Goal: Information Seeking & Learning: Learn about a topic

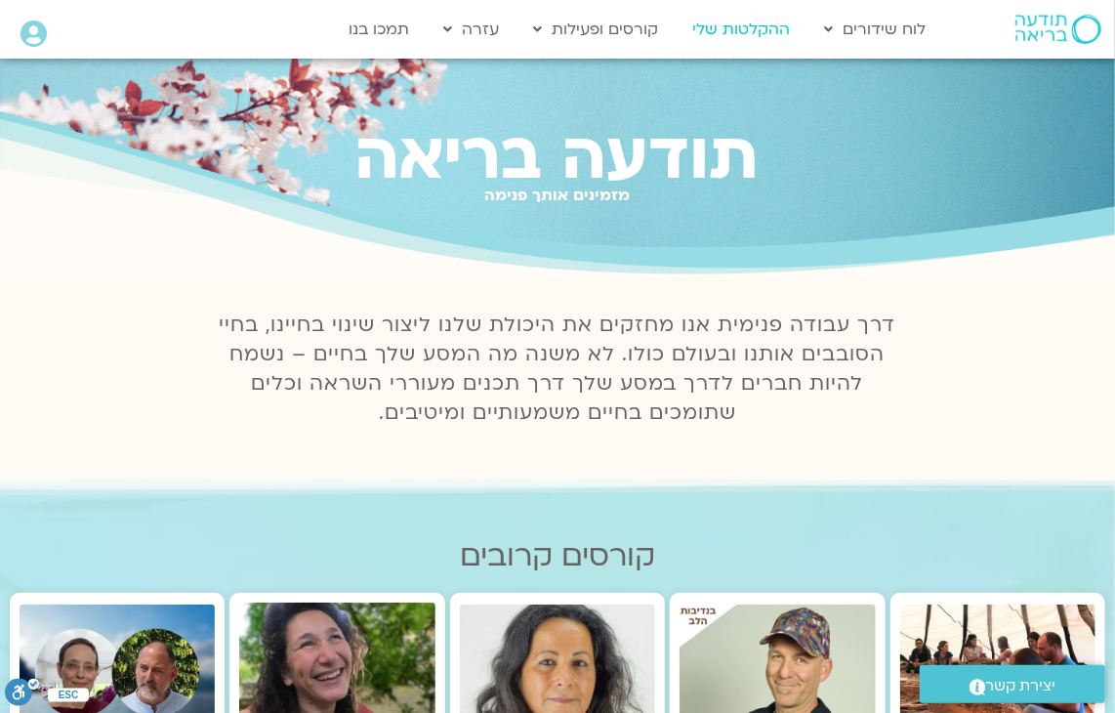
click at [764, 20] on link "ההקלטות שלי" at bounding box center [740, 29] width 117 height 37
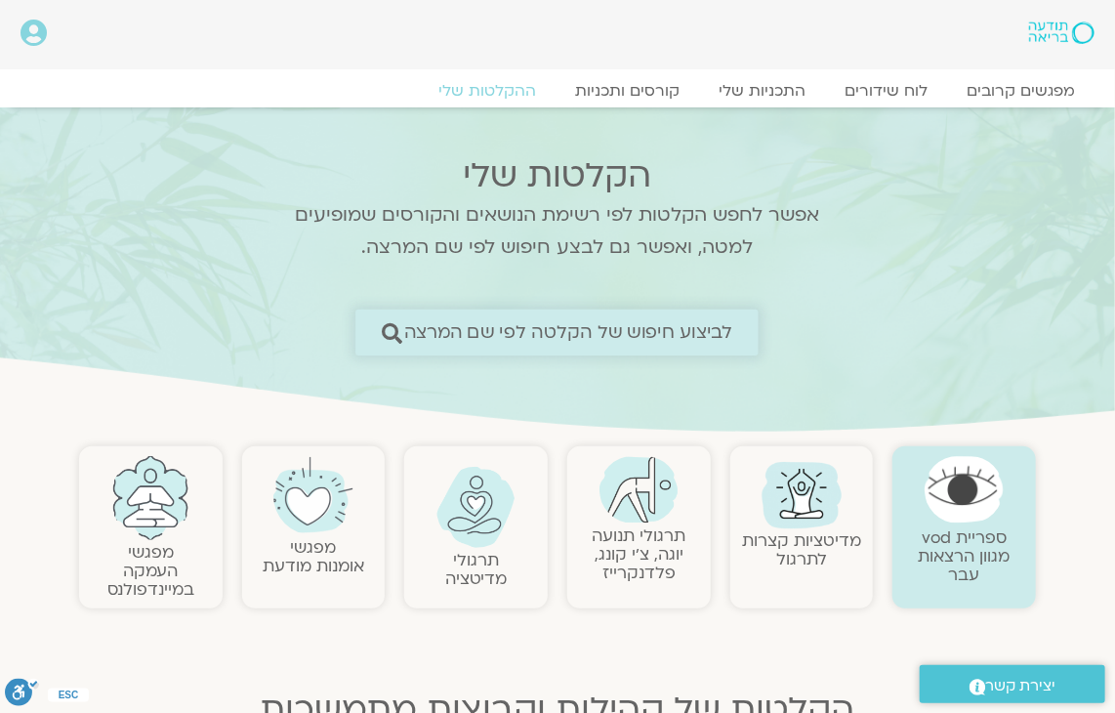
click at [600, 319] on link "לביצוע חיפוש של הקלטה לפי שם המרצה" at bounding box center [556, 332] width 403 height 46
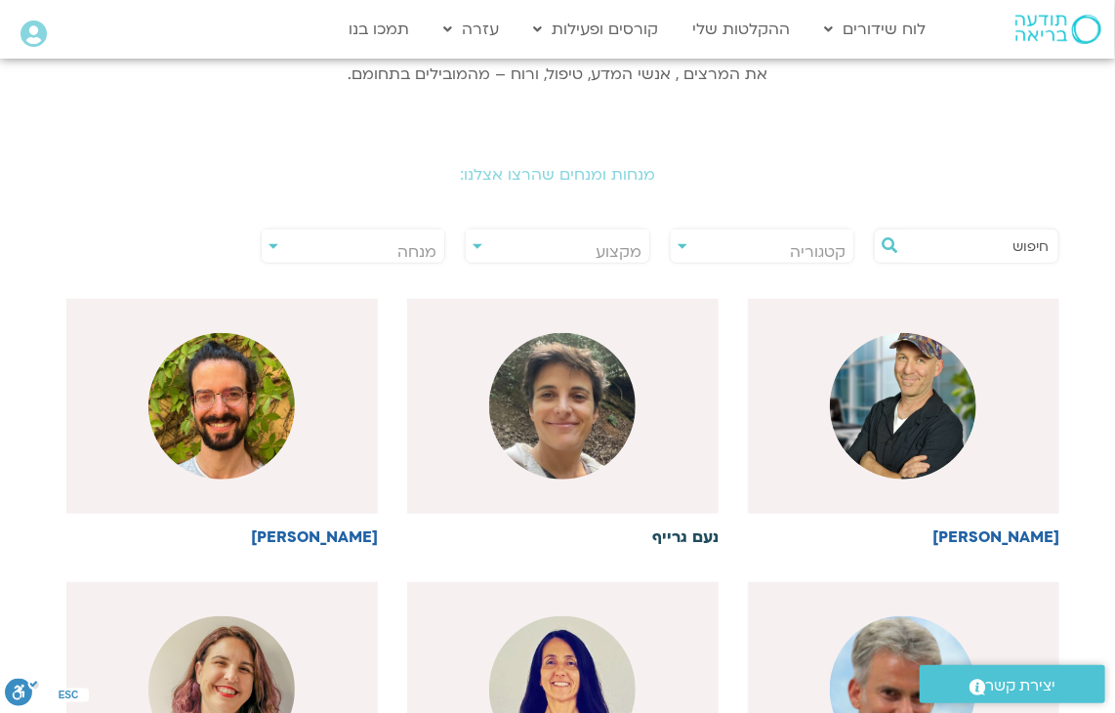
scroll to position [390, 0]
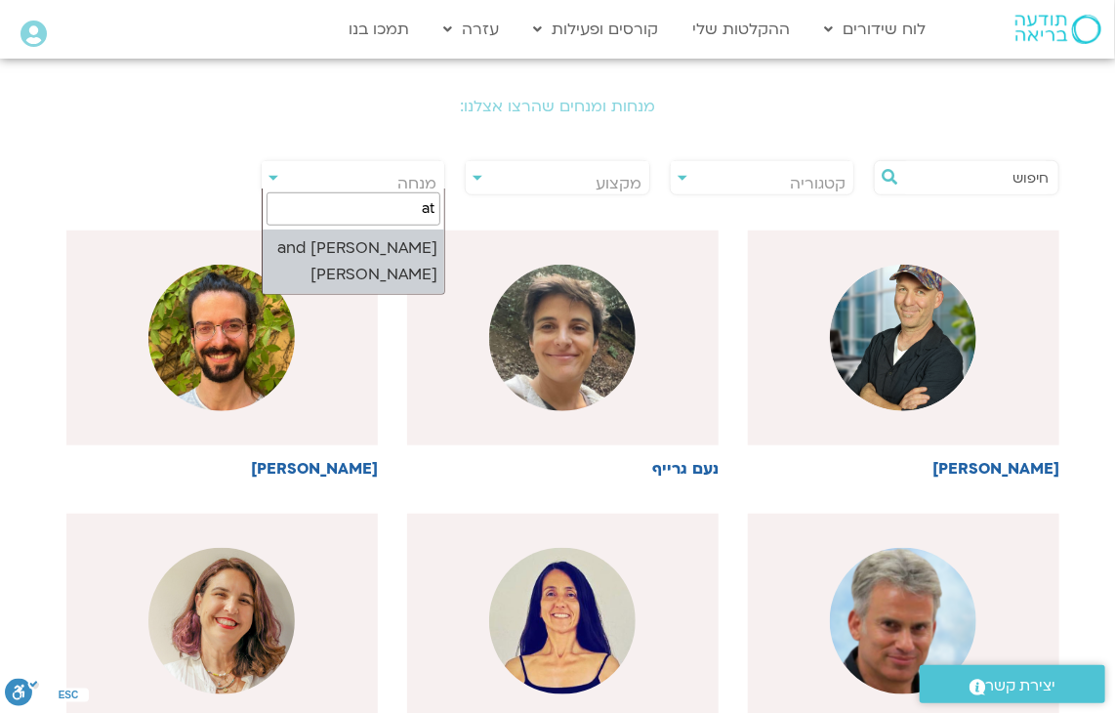
type input "a"
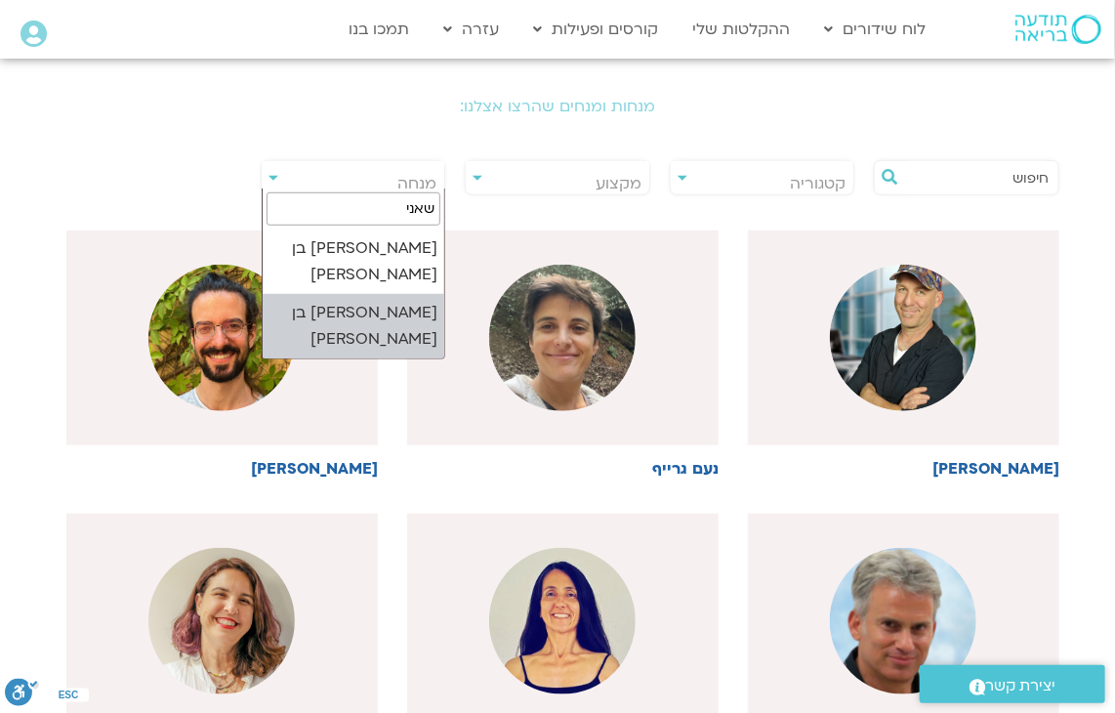
type input "שאני"
select select "****"
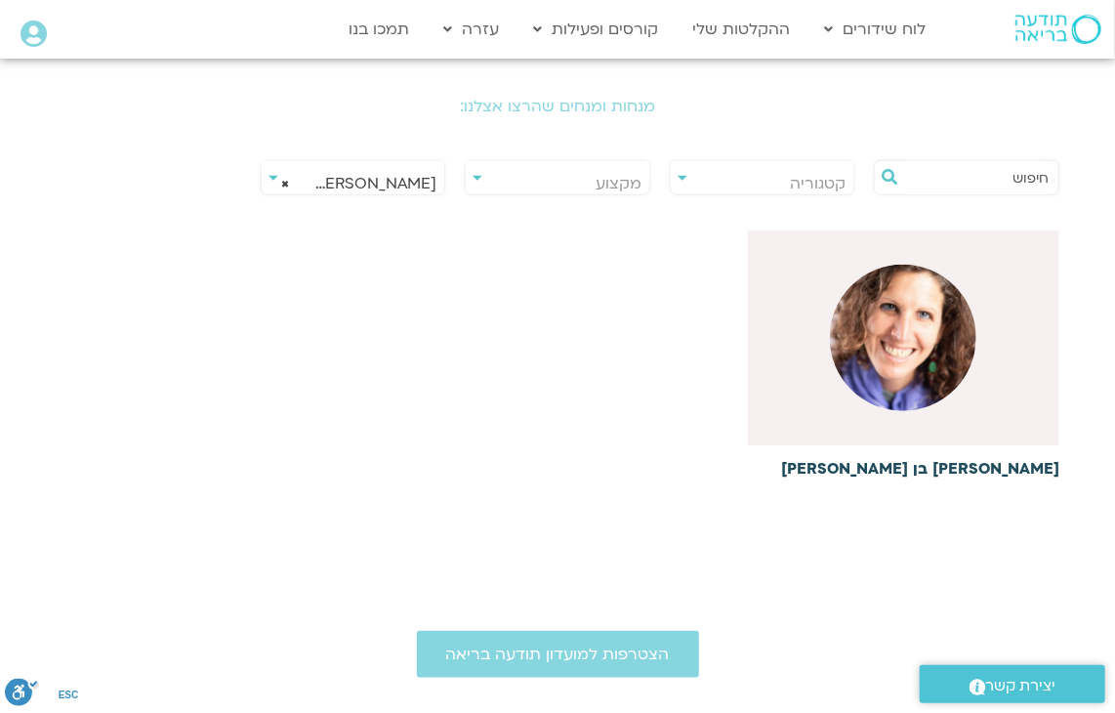
click at [887, 359] on img at bounding box center [903, 338] width 146 height 146
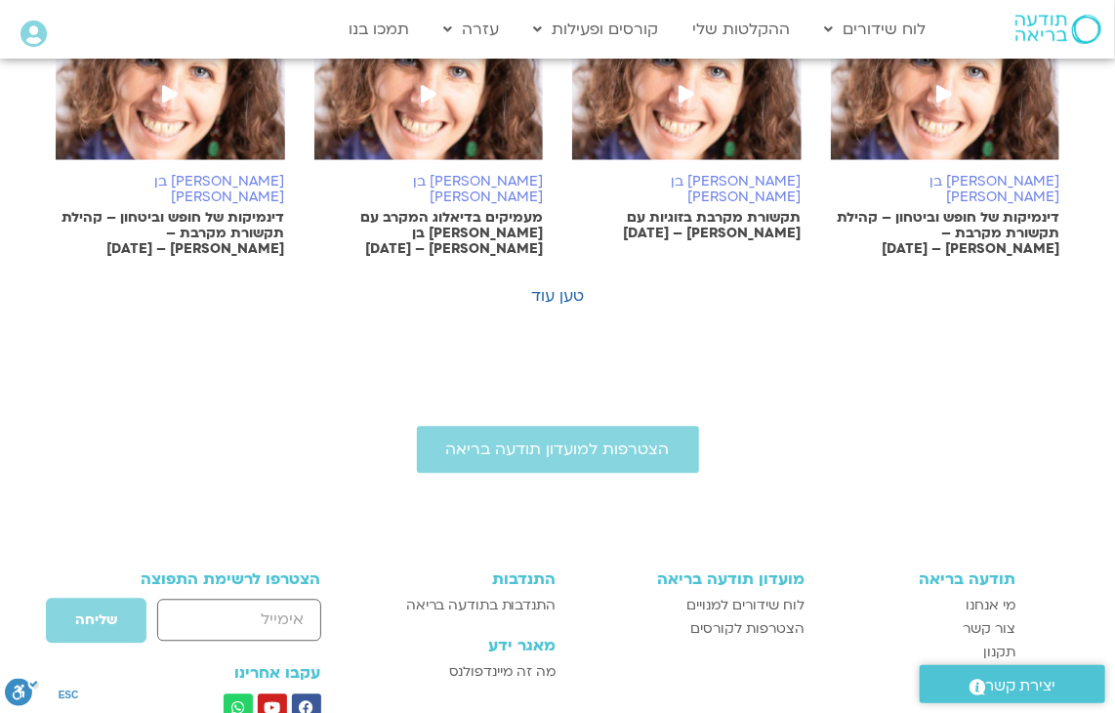
scroll to position [1562, 0]
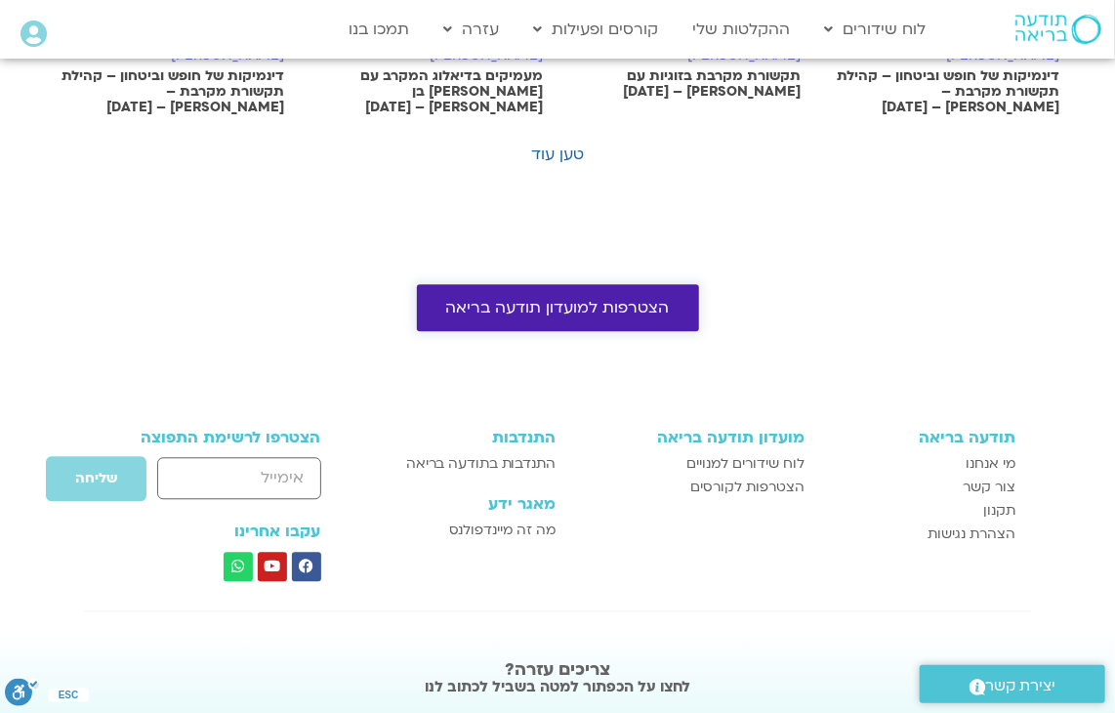
click at [637, 299] on span "הצטרפות למועדון תודעה בריאה" at bounding box center [558, 308] width 224 height 18
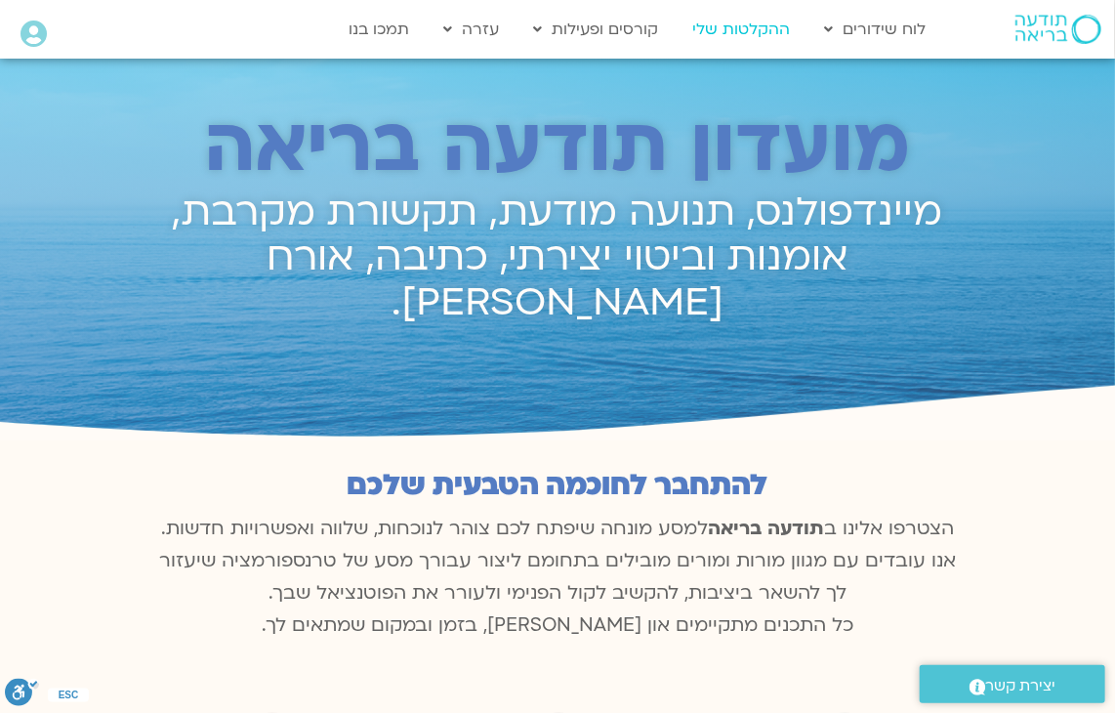
click at [751, 17] on link "ההקלטות שלי" at bounding box center [740, 29] width 117 height 37
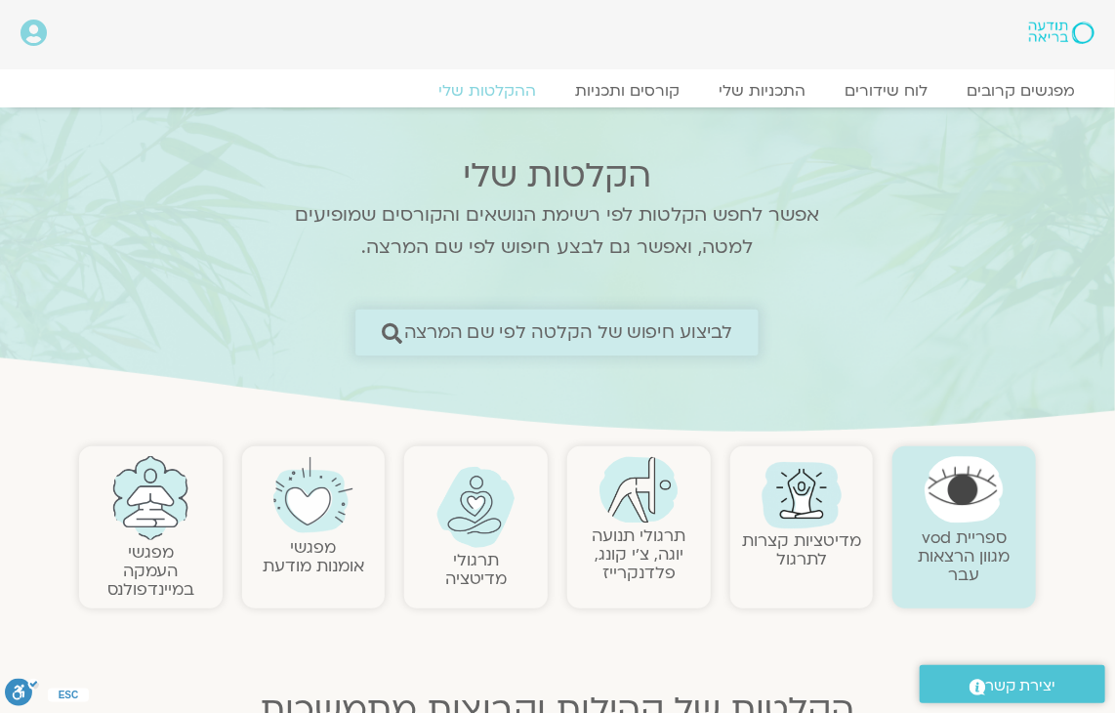
click at [487, 333] on span "לביצוע חיפוש של הקלטה לפי שם המרצה" at bounding box center [568, 332] width 329 height 21
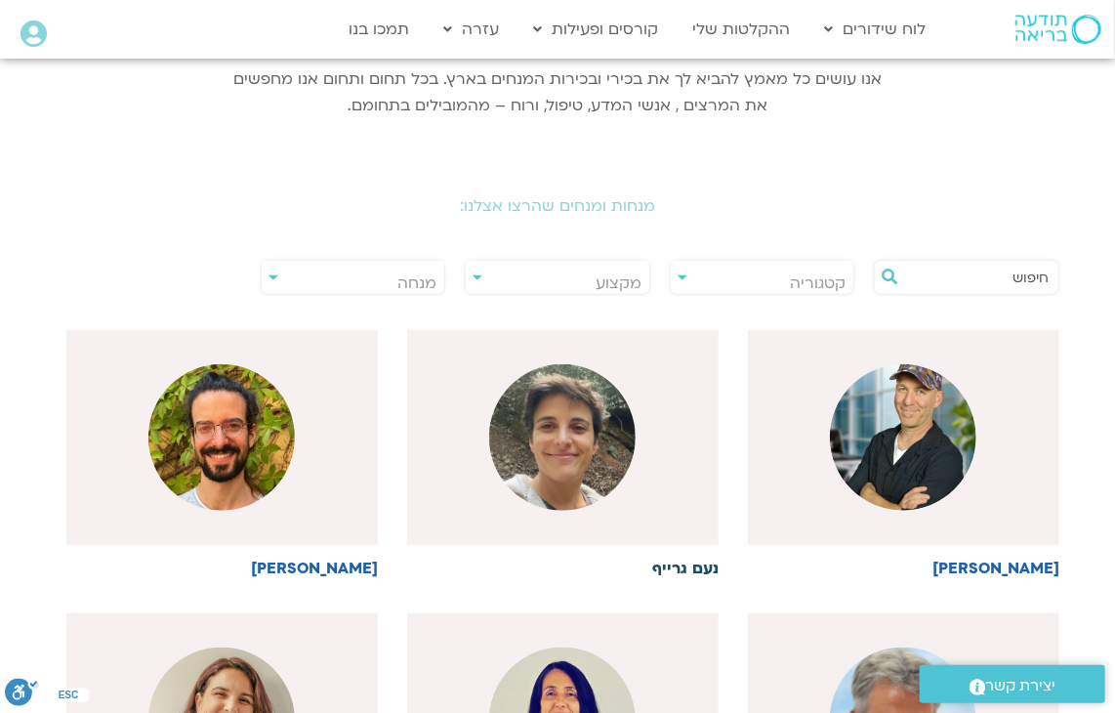
scroll to position [293, 0]
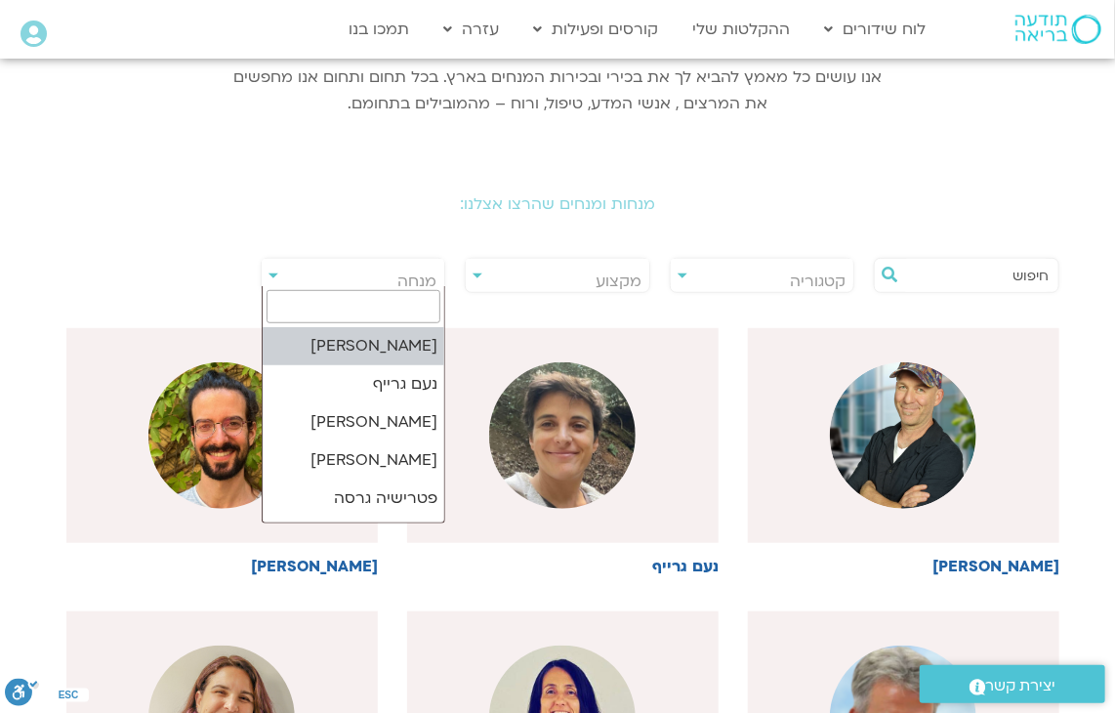
click at [406, 282] on span "מנחה" at bounding box center [416, 280] width 39 height 21
type input "ז"
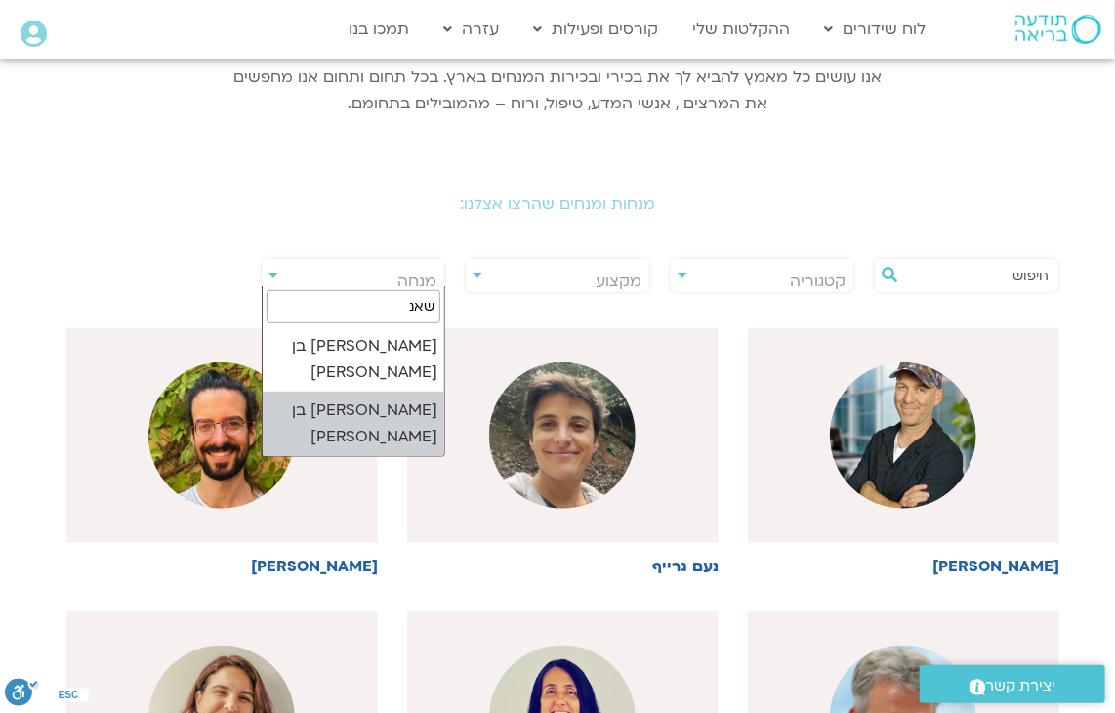
type input "שאנ"
select select "****"
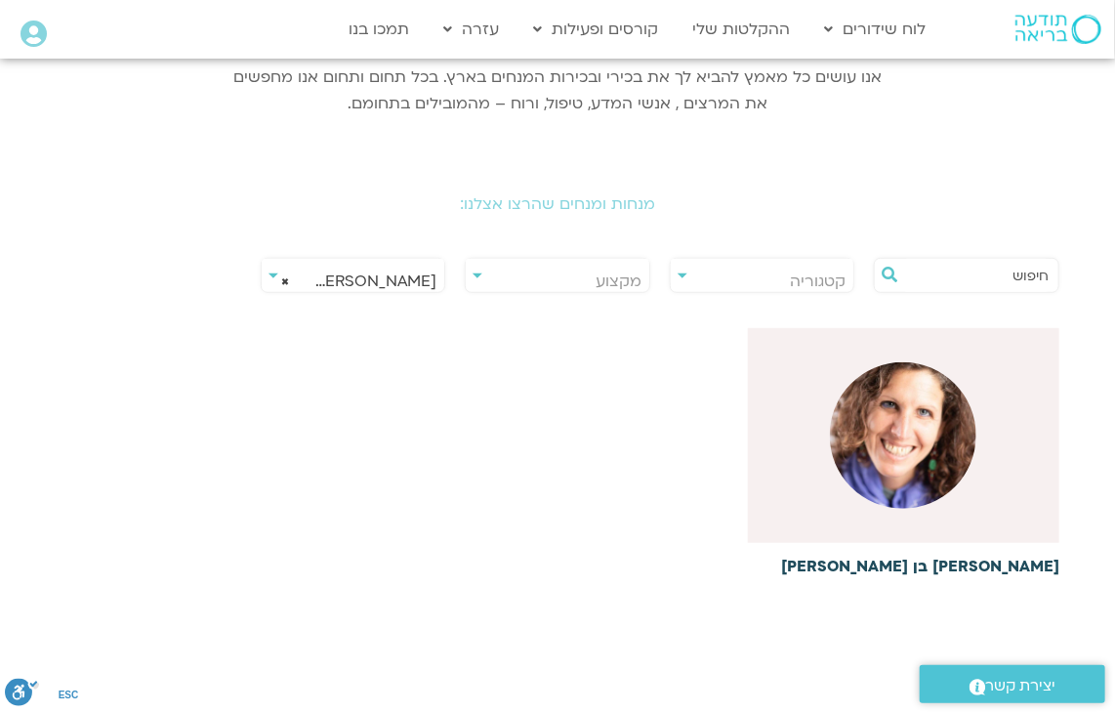
click at [925, 475] on img at bounding box center [903, 435] width 146 height 146
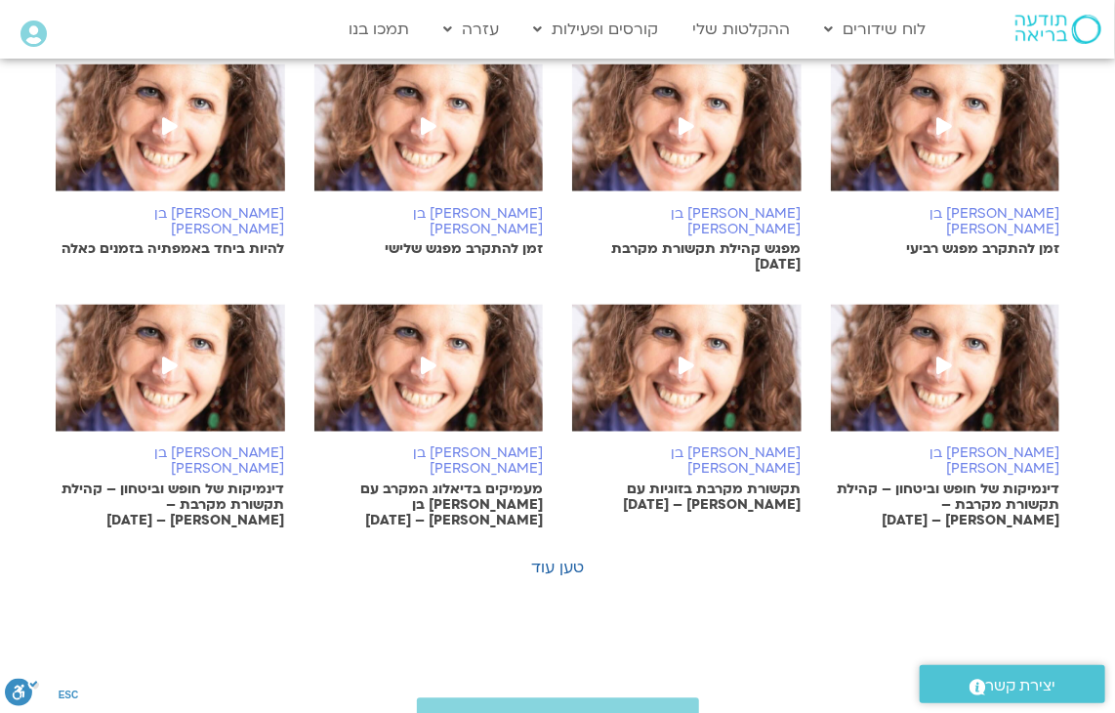
scroll to position [1269, 0]
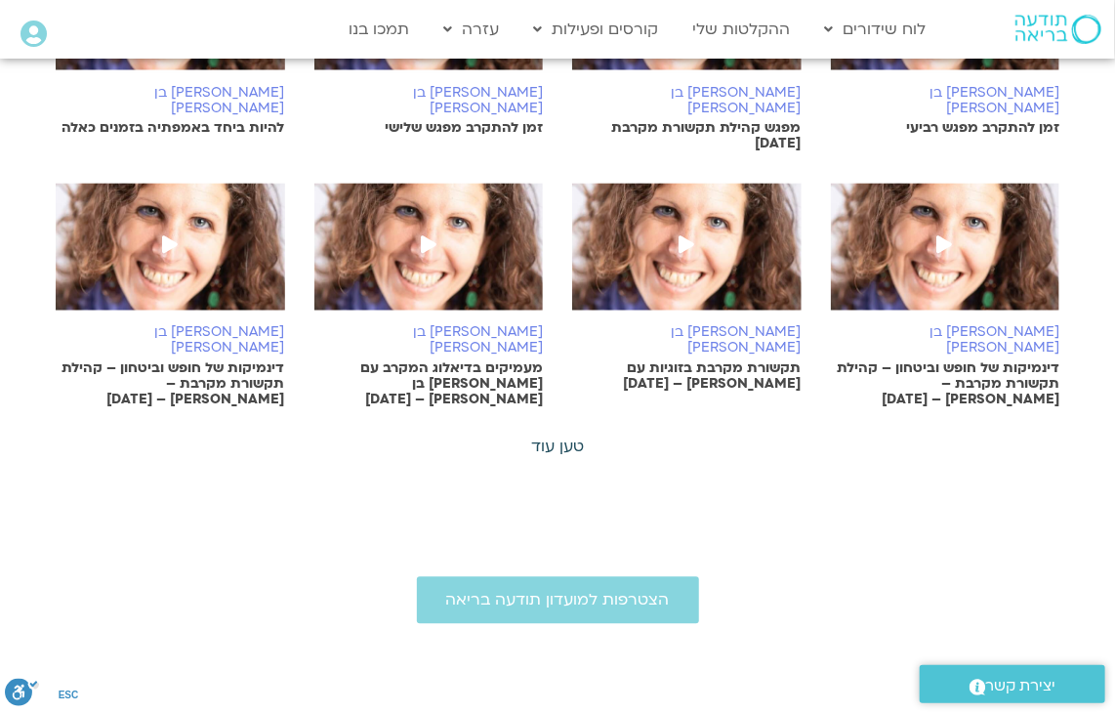
click at [572, 436] on link "טען עוד" at bounding box center [557, 446] width 53 height 21
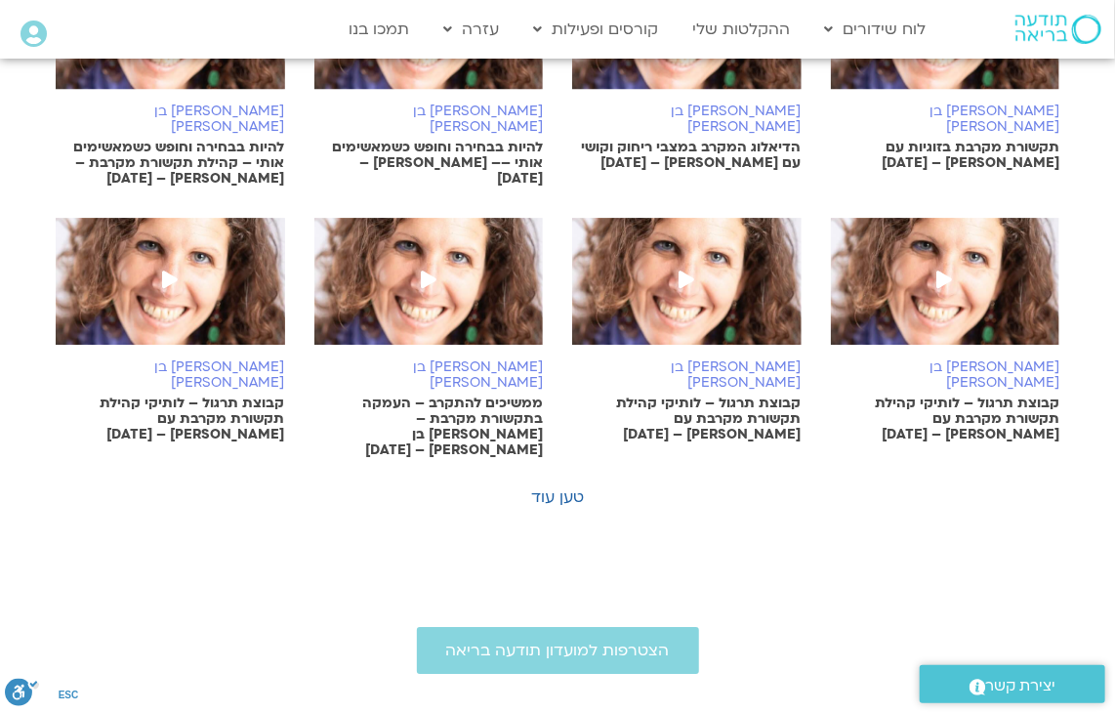
scroll to position [2343, 0]
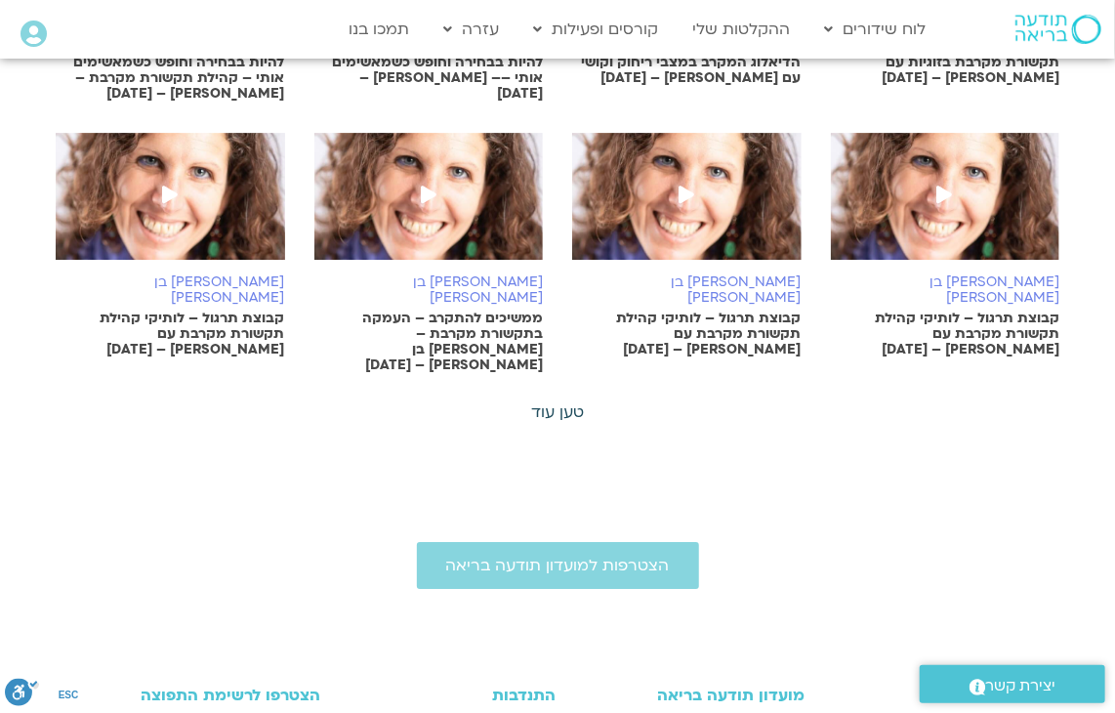
click at [548, 401] on link "טען עוד" at bounding box center [557, 411] width 53 height 21
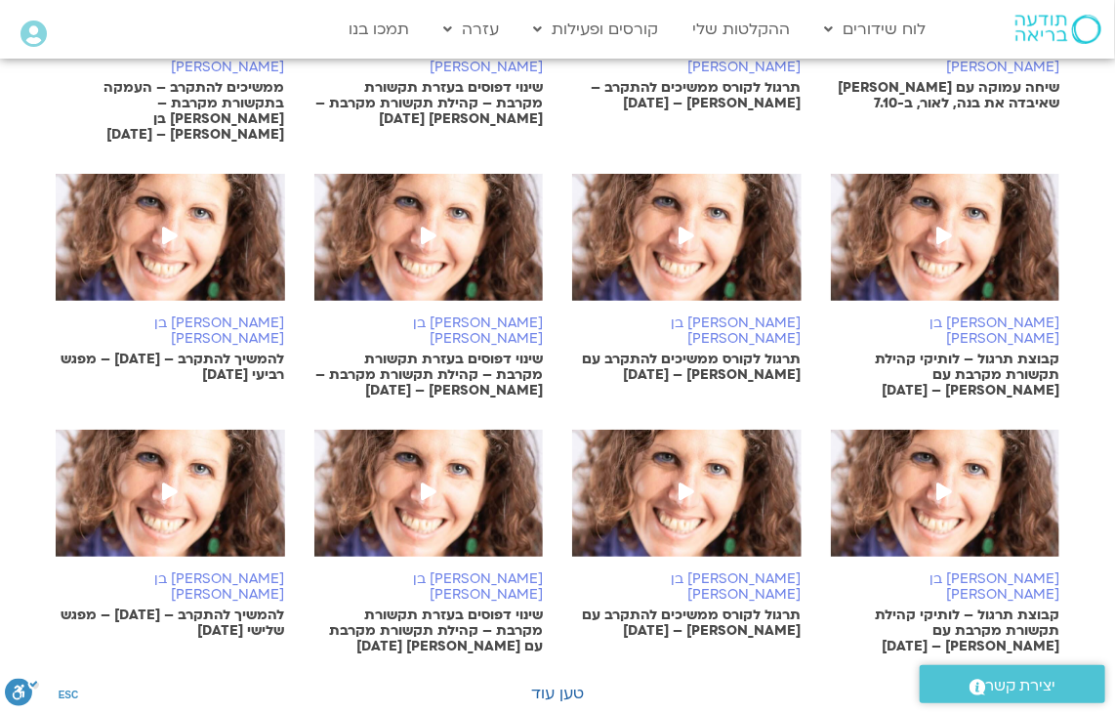
scroll to position [3124, 0]
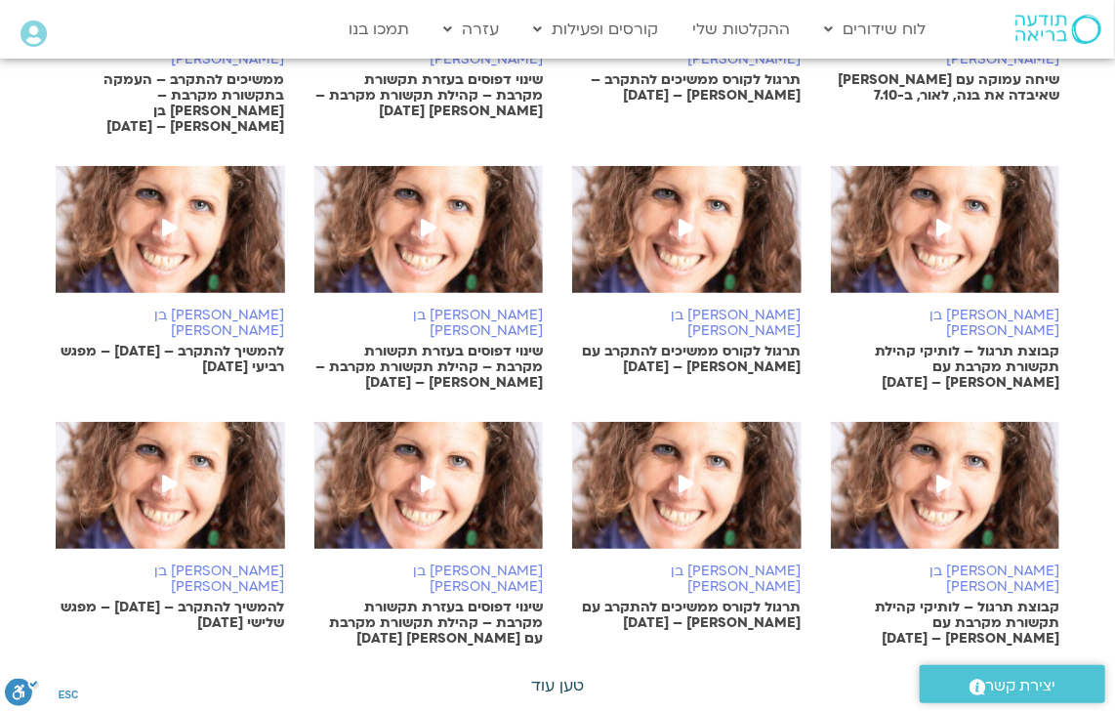
click at [558, 675] on link "טען עוד" at bounding box center [557, 685] width 53 height 21
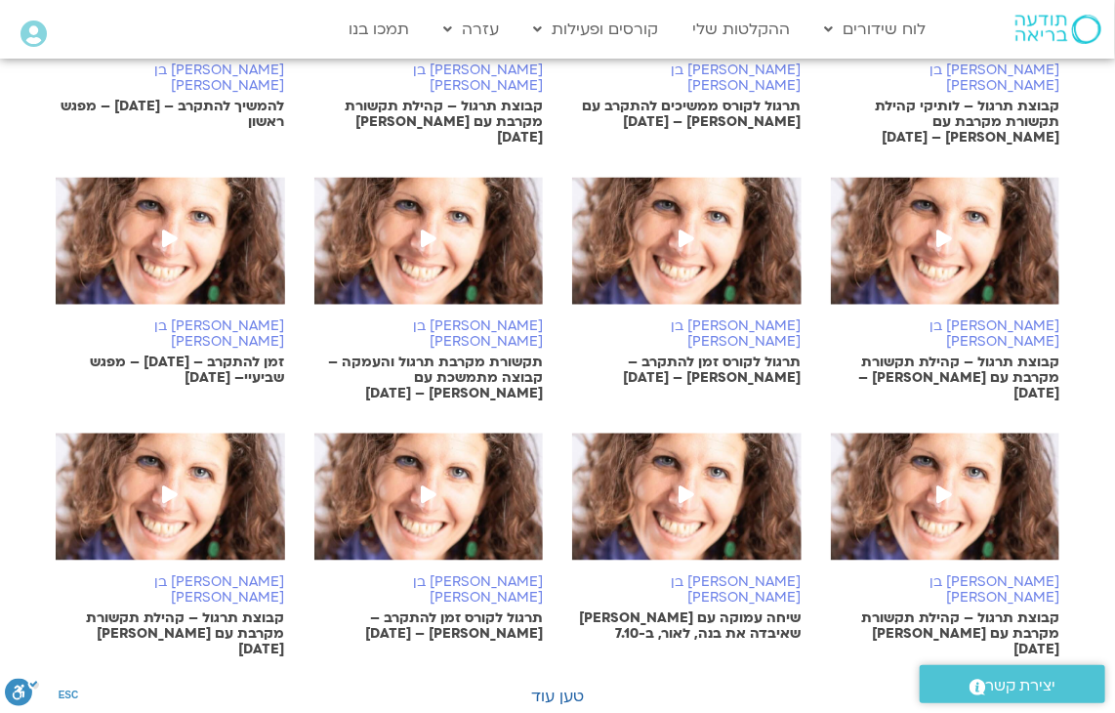
scroll to position [4198, 0]
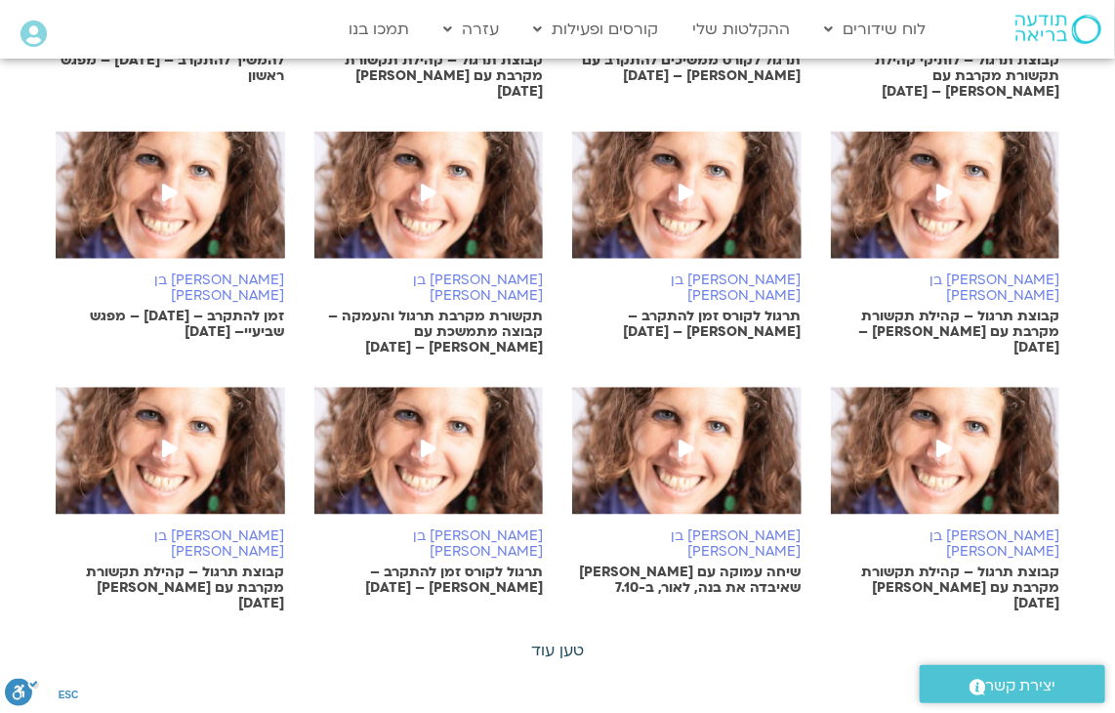
click at [567, 639] on link "טען עוד" at bounding box center [557, 649] width 53 height 21
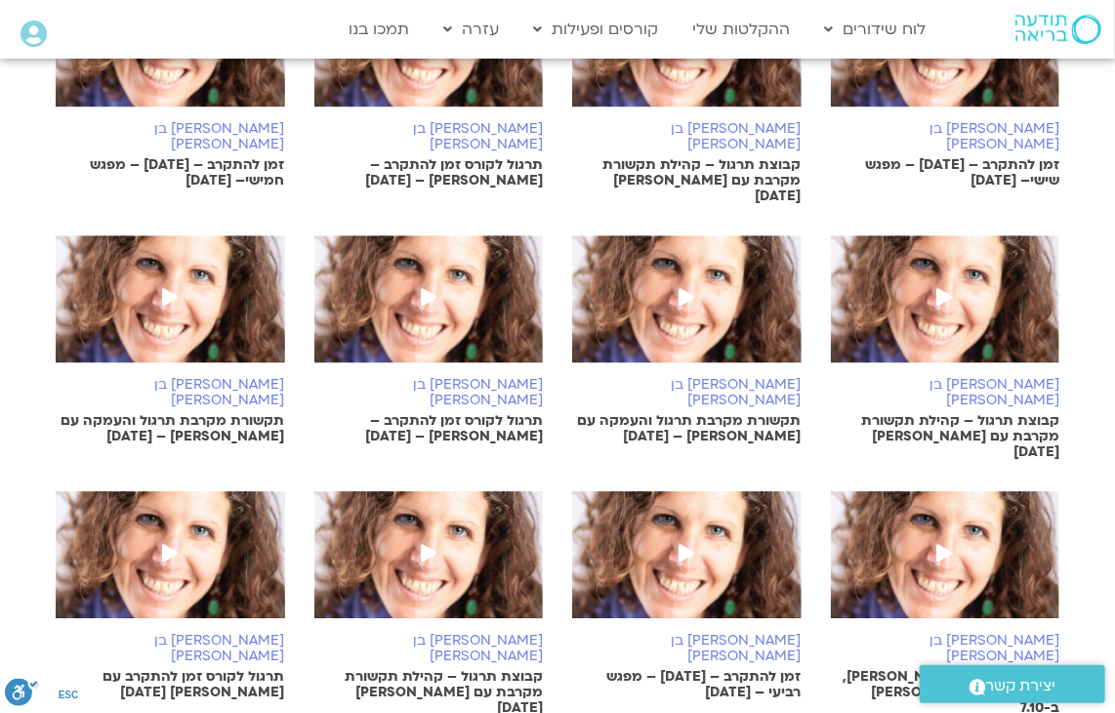
scroll to position [4881, 0]
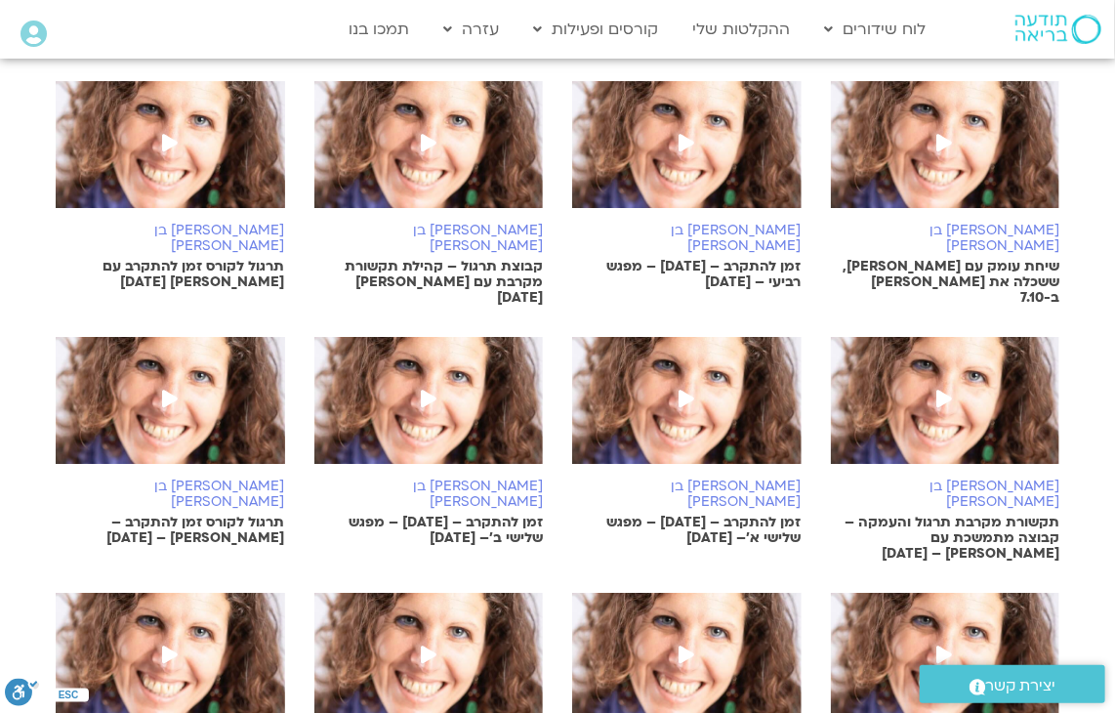
scroll to position [5272, 0]
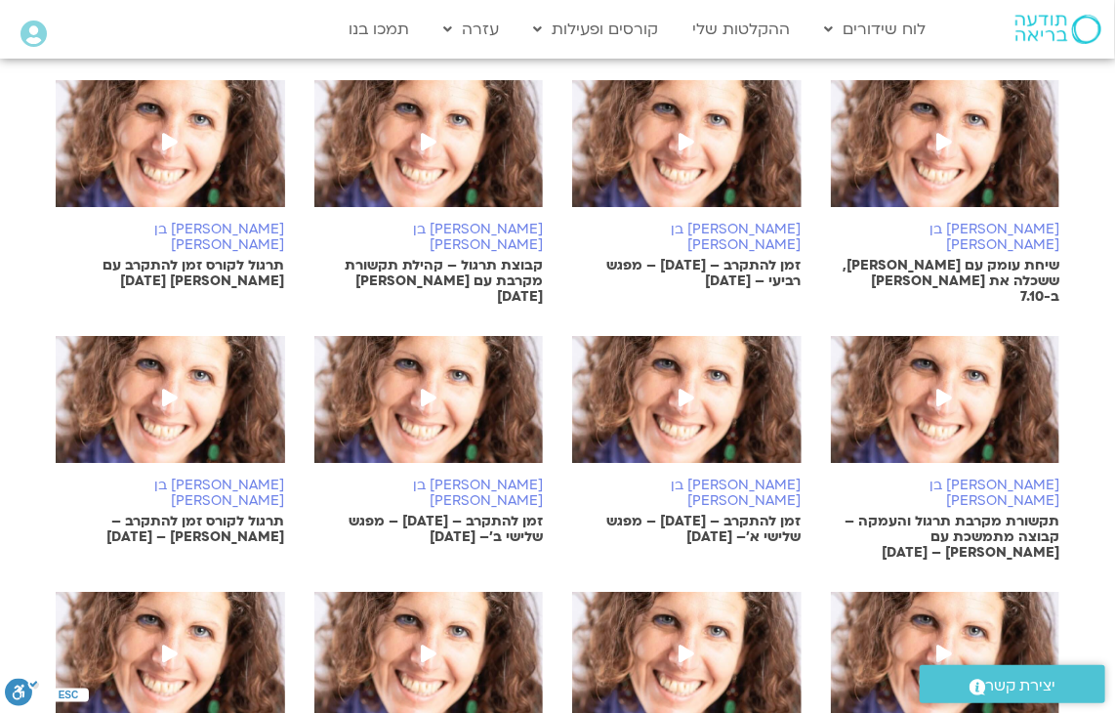
click at [182, 637] on span at bounding box center [169, 654] width 35 height 35
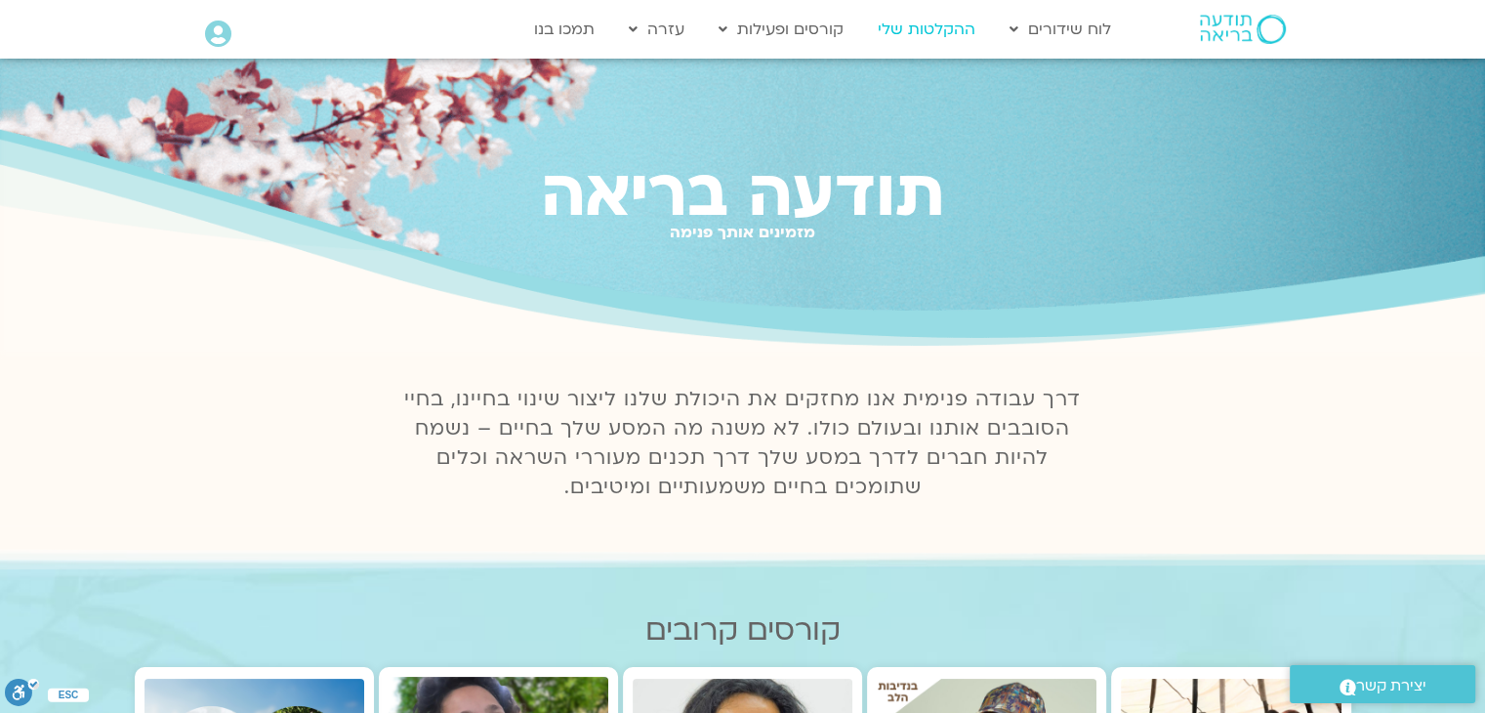
click at [944, 21] on link "ההקלטות שלי" at bounding box center [926, 29] width 117 height 37
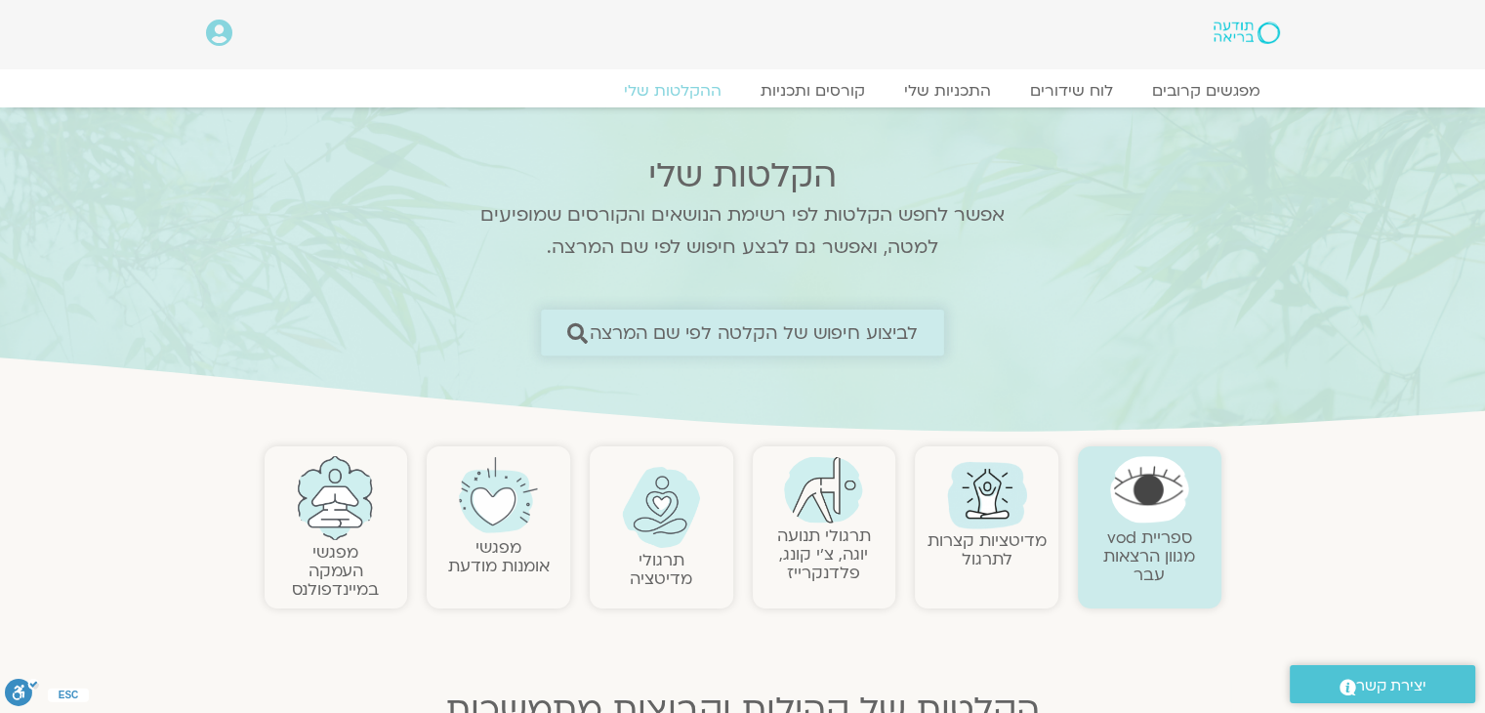
click at [706, 325] on span "לביצוע חיפוש של הקלטה לפי שם המרצה" at bounding box center [754, 332] width 329 height 21
click at [578, 333] on icon at bounding box center [577, 332] width 21 height 21
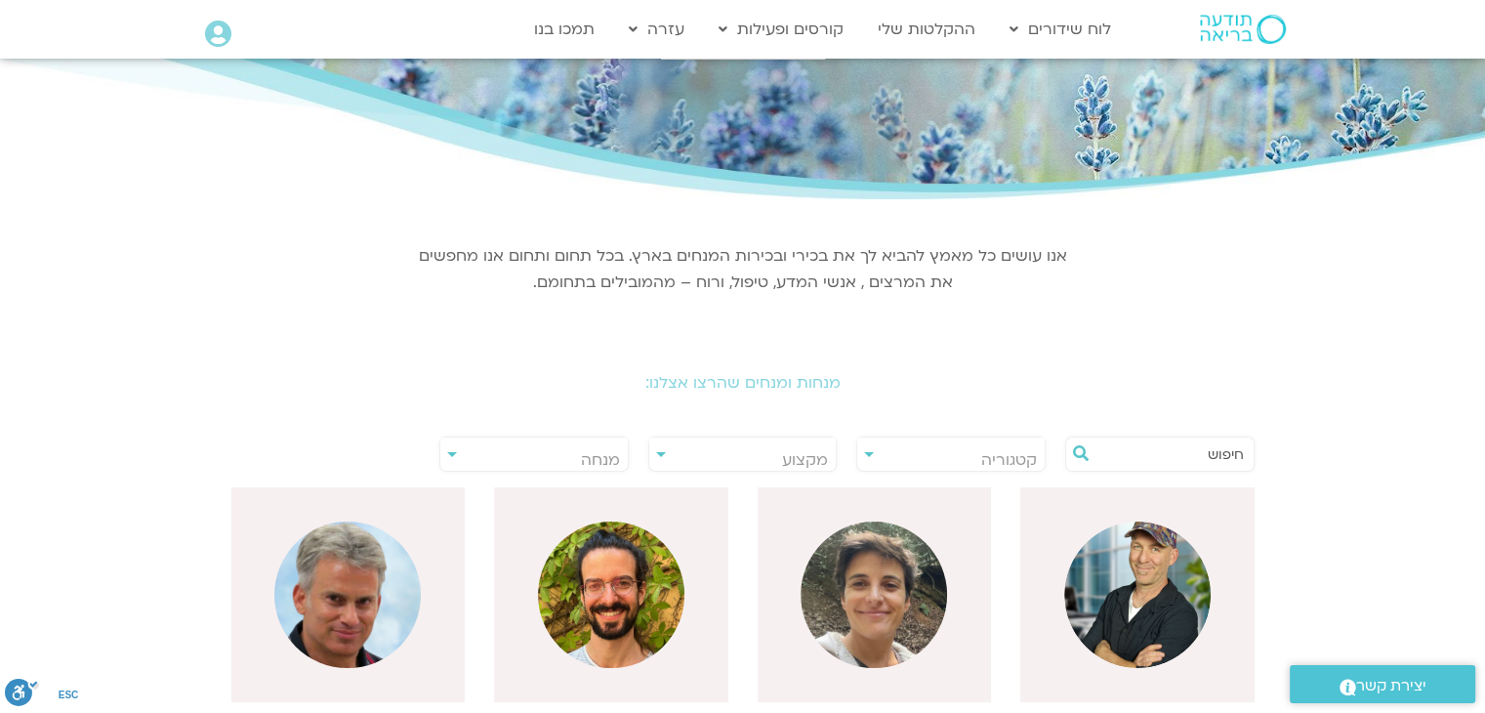
scroll to position [293, 0]
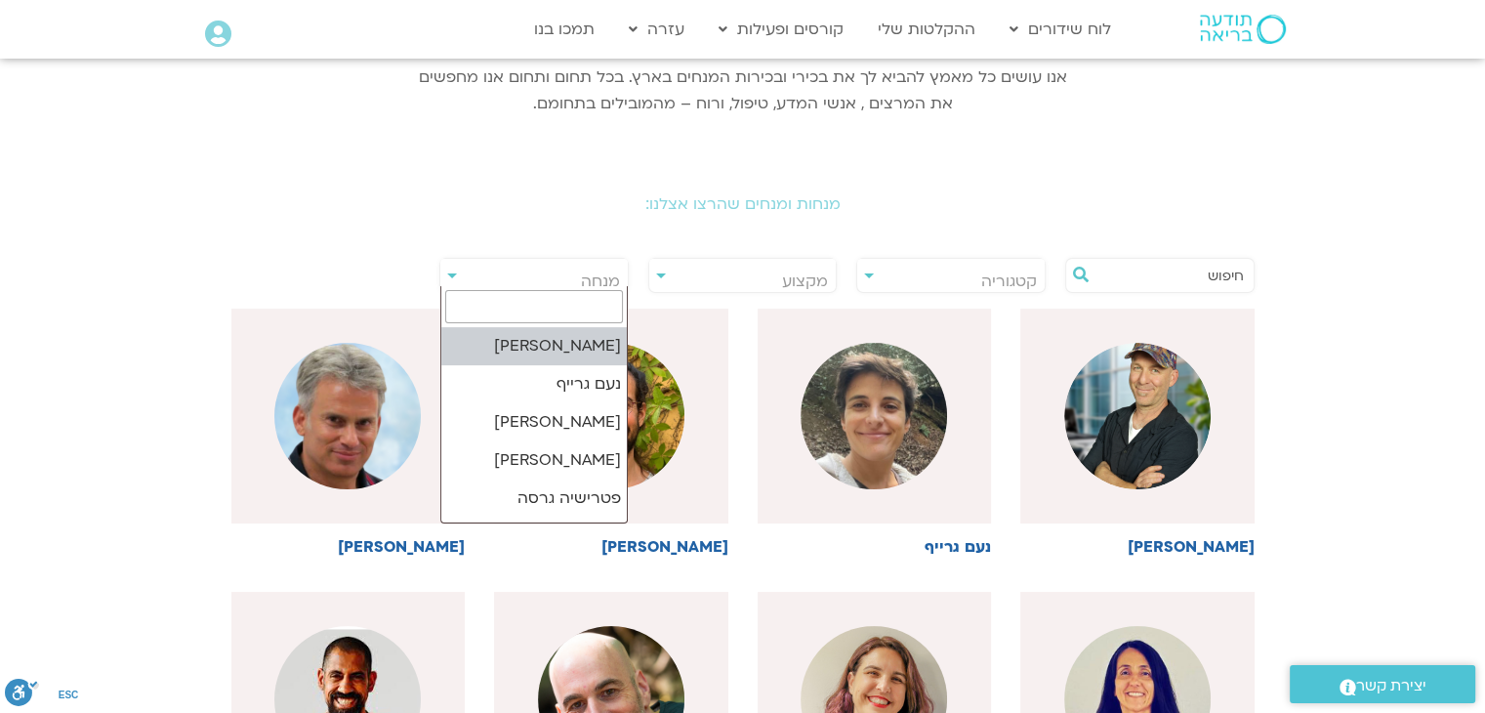
click at [584, 267] on span "מנחה" at bounding box center [533, 281] width 187 height 45
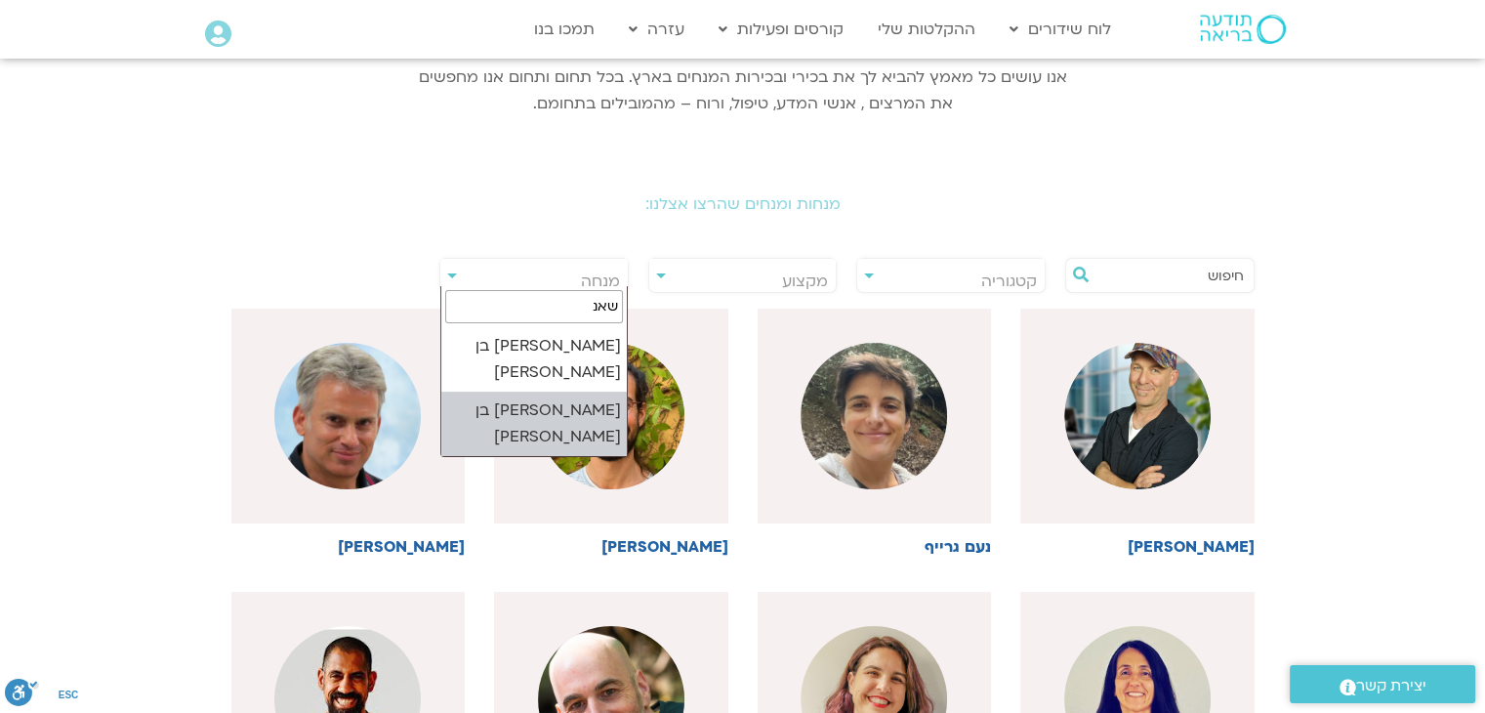
type input "שאנ"
select select "****"
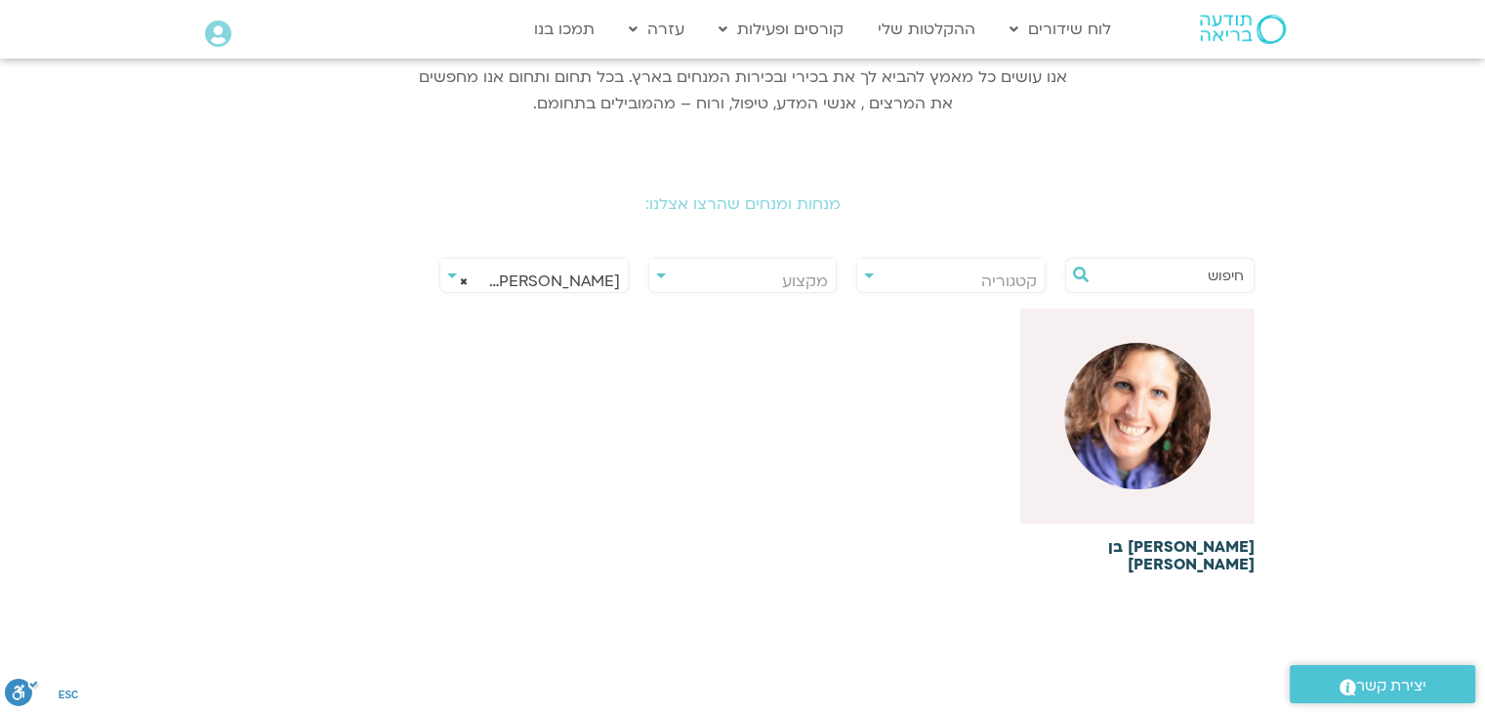
click at [1140, 442] on img at bounding box center [1137, 416] width 146 height 146
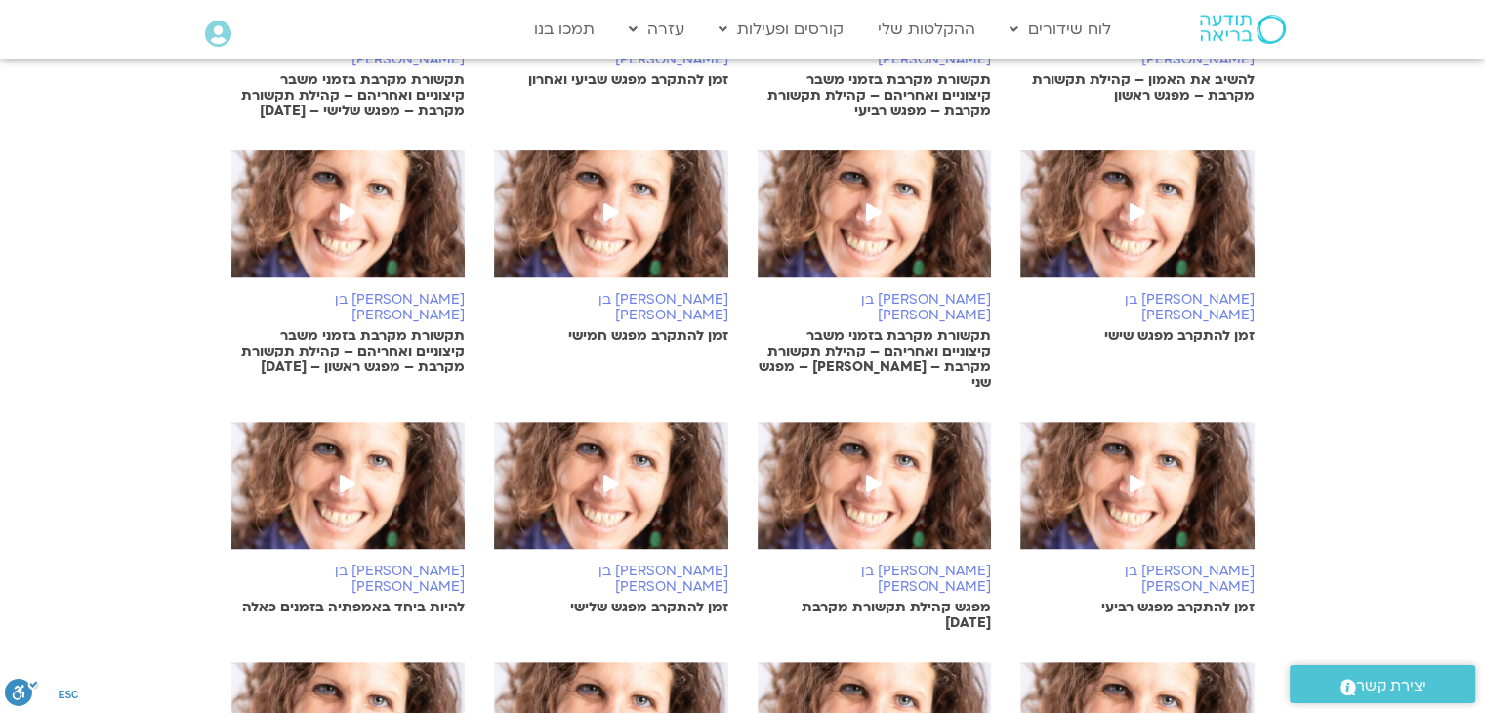
scroll to position [1464, 0]
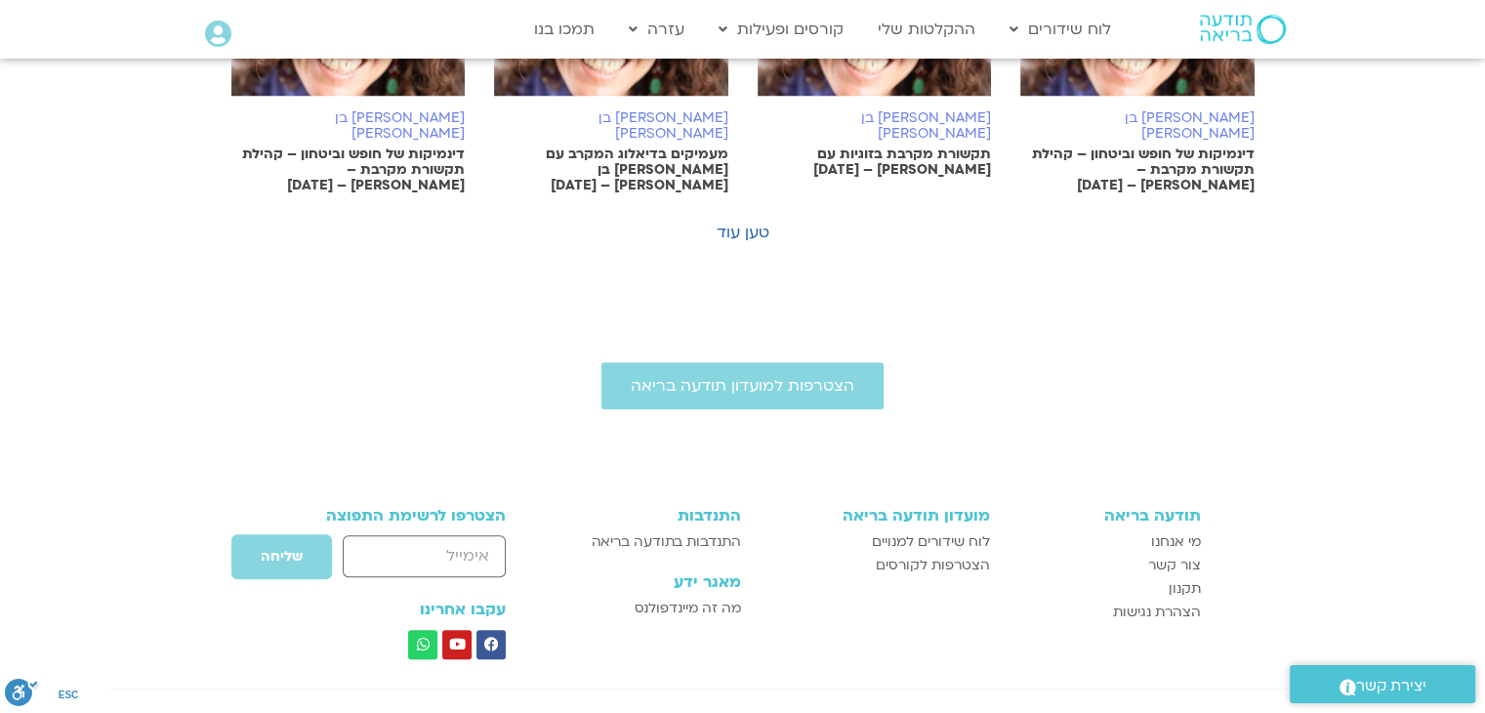
click at [742, 222] on link "טען עוד" at bounding box center [743, 232] width 53 height 21
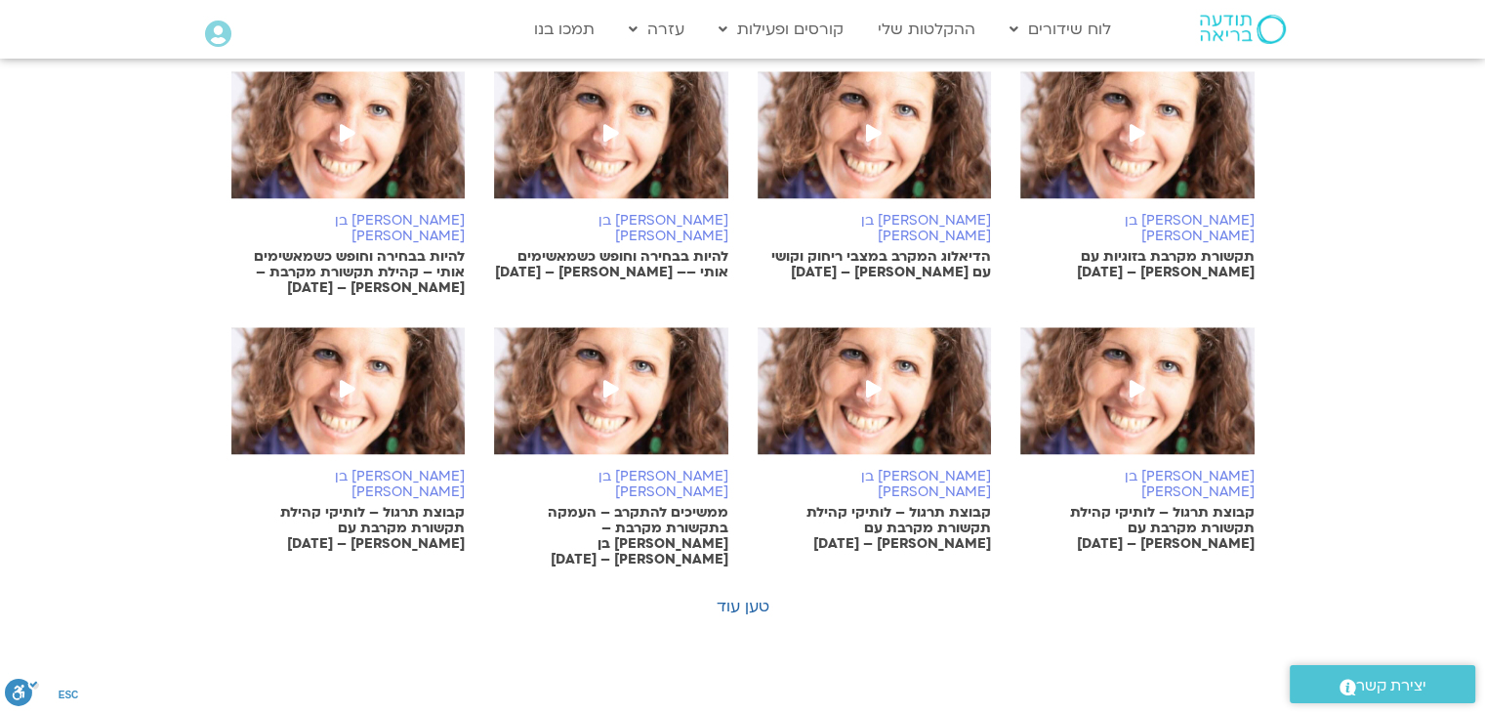
scroll to position [2148, 0]
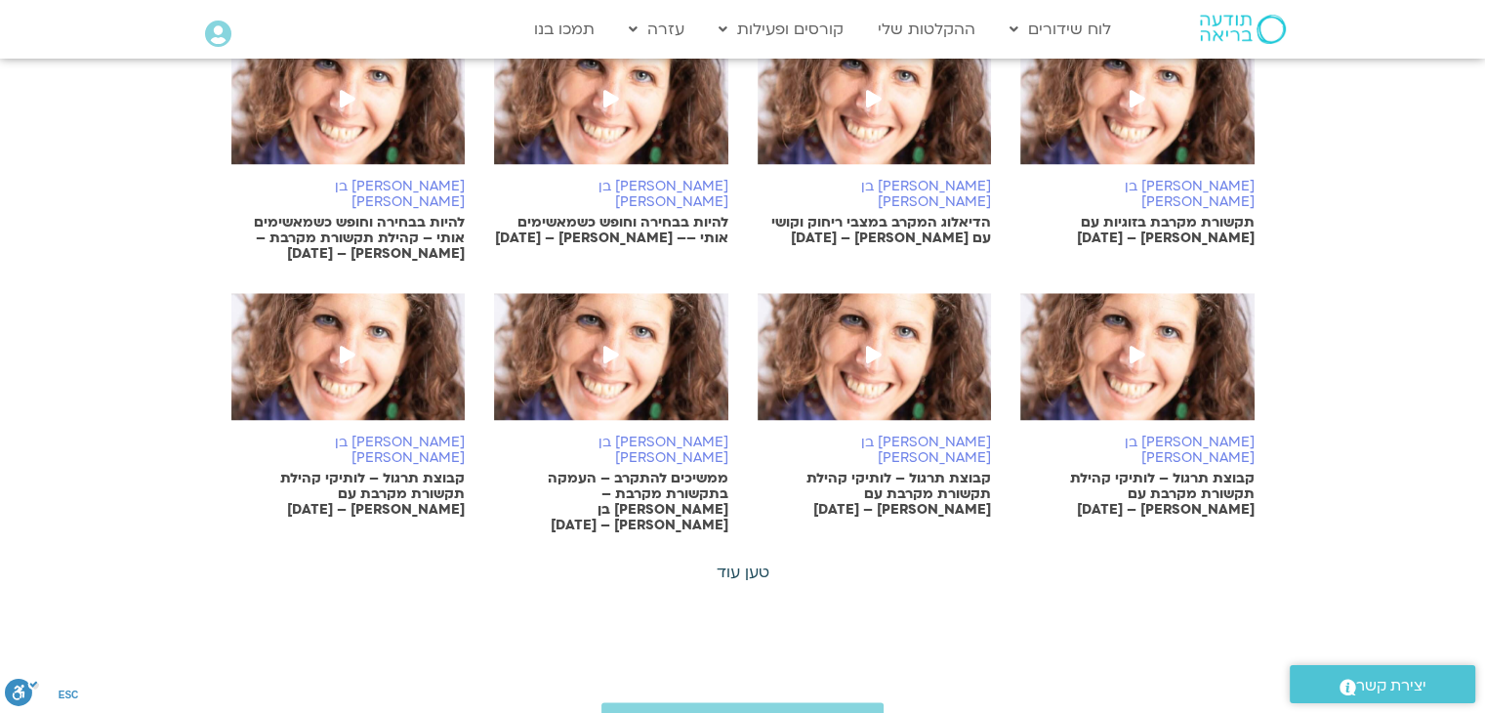
click at [758, 561] on link "טען עוד" at bounding box center [743, 571] width 53 height 21
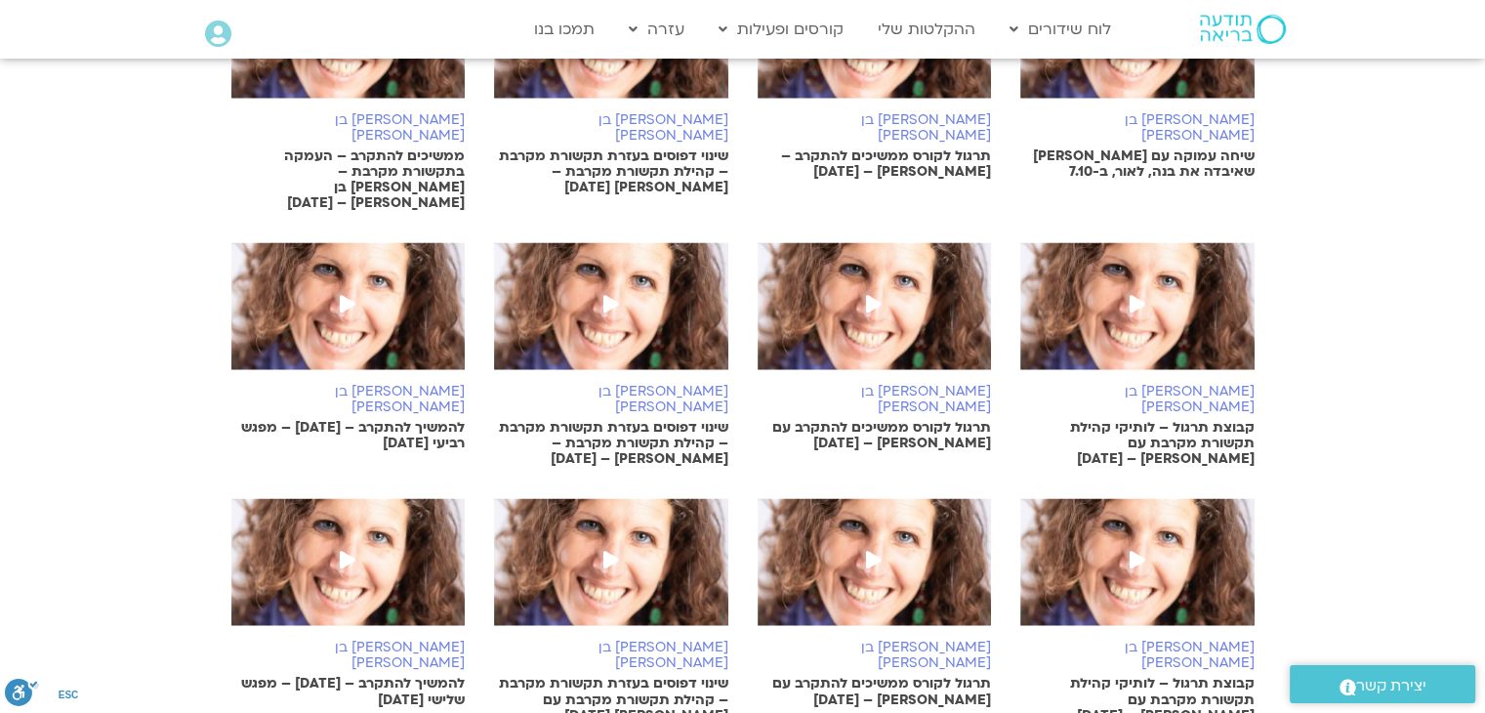
scroll to position [3026, 0]
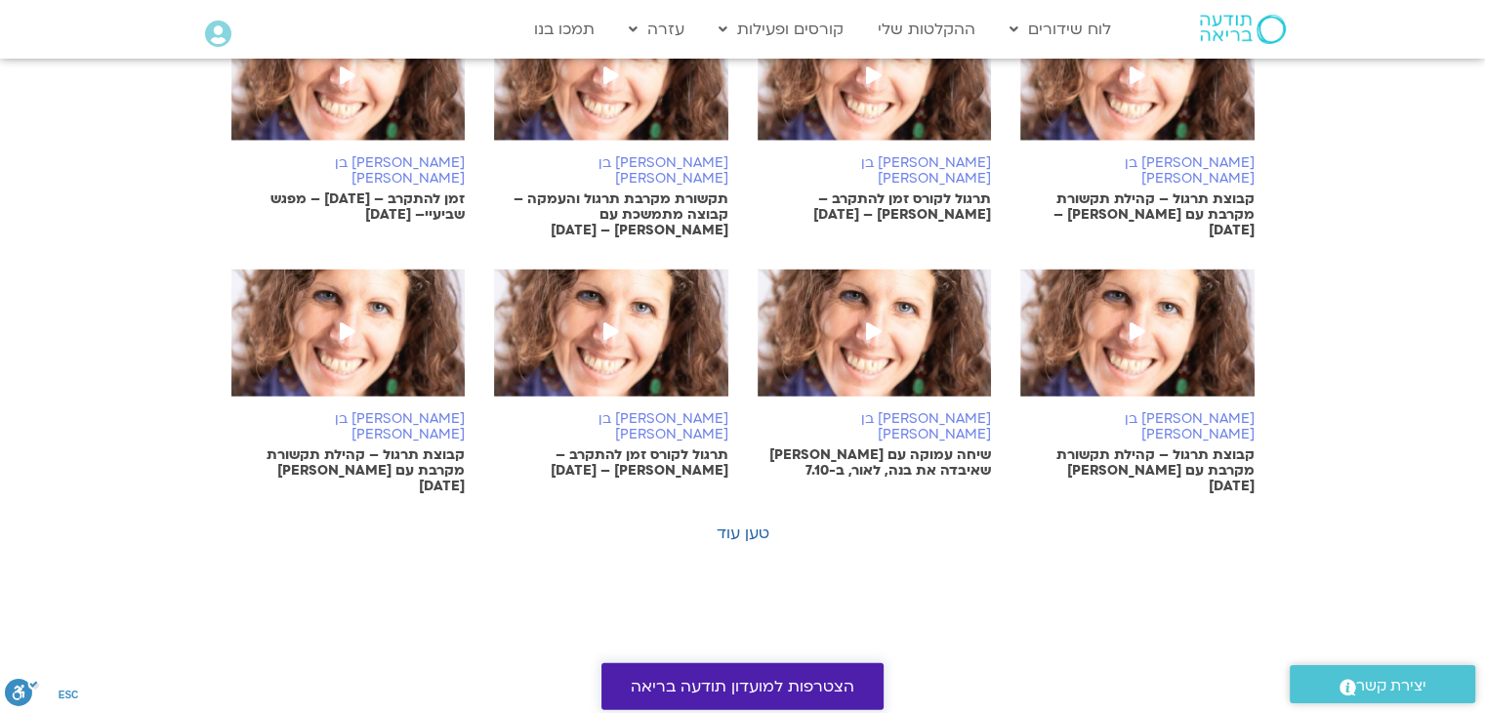
scroll to position [4295, 0]
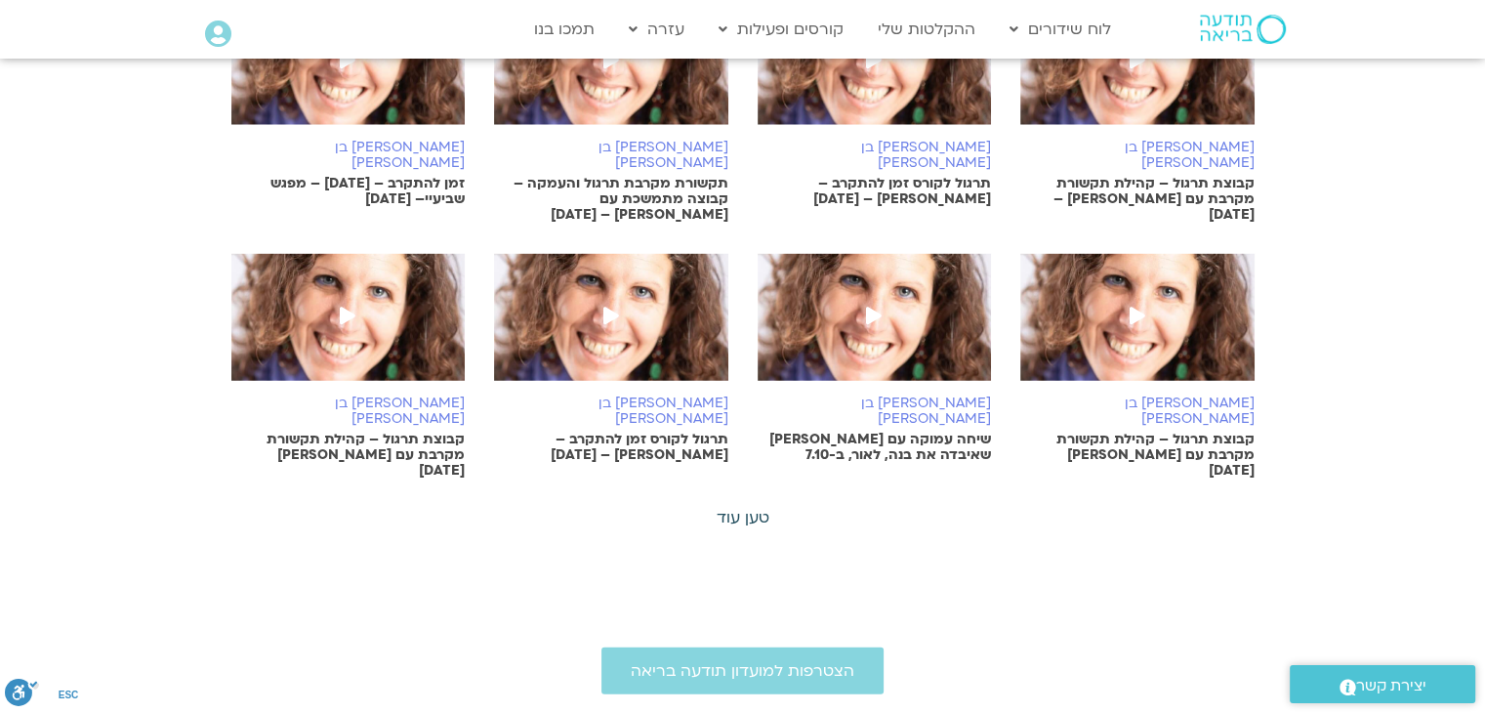
click at [753, 507] on link "טען עוד" at bounding box center [743, 517] width 53 height 21
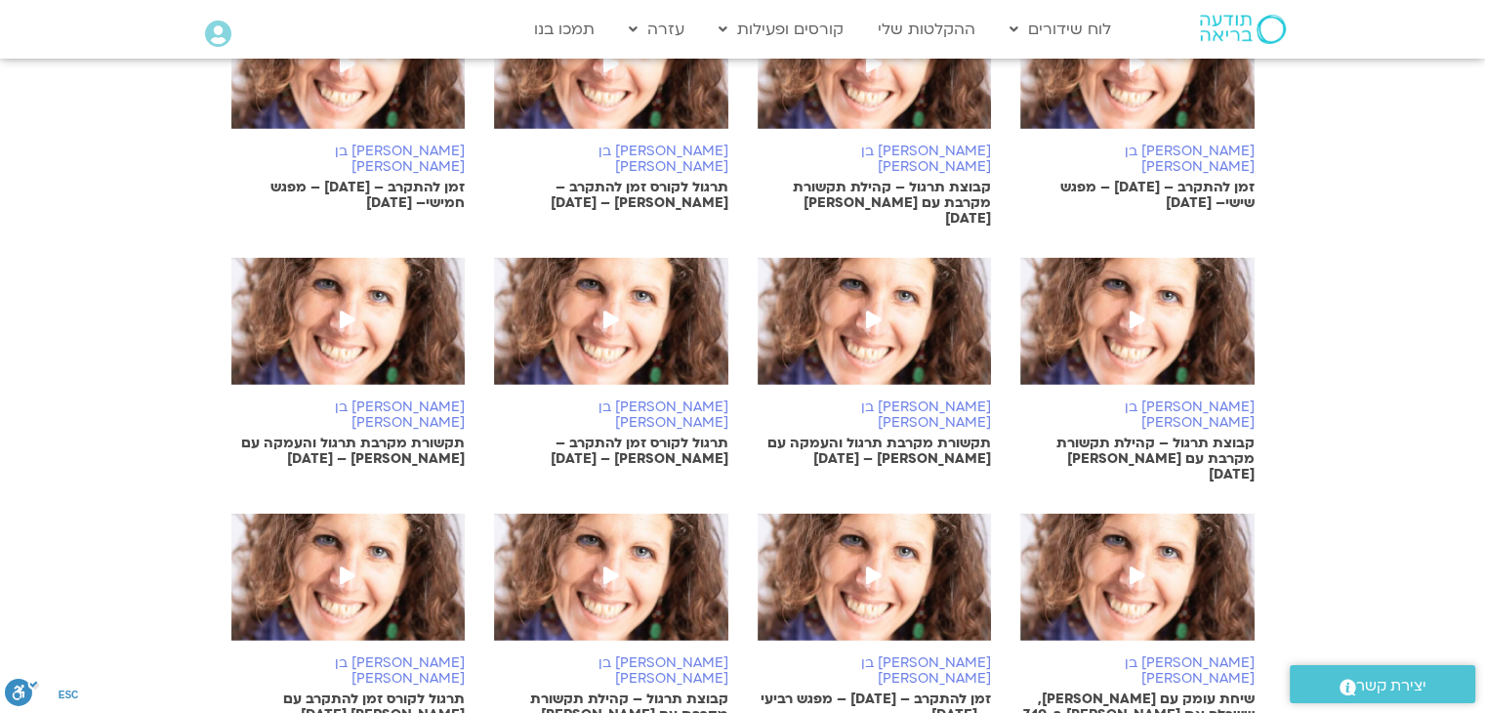
scroll to position [4784, 0]
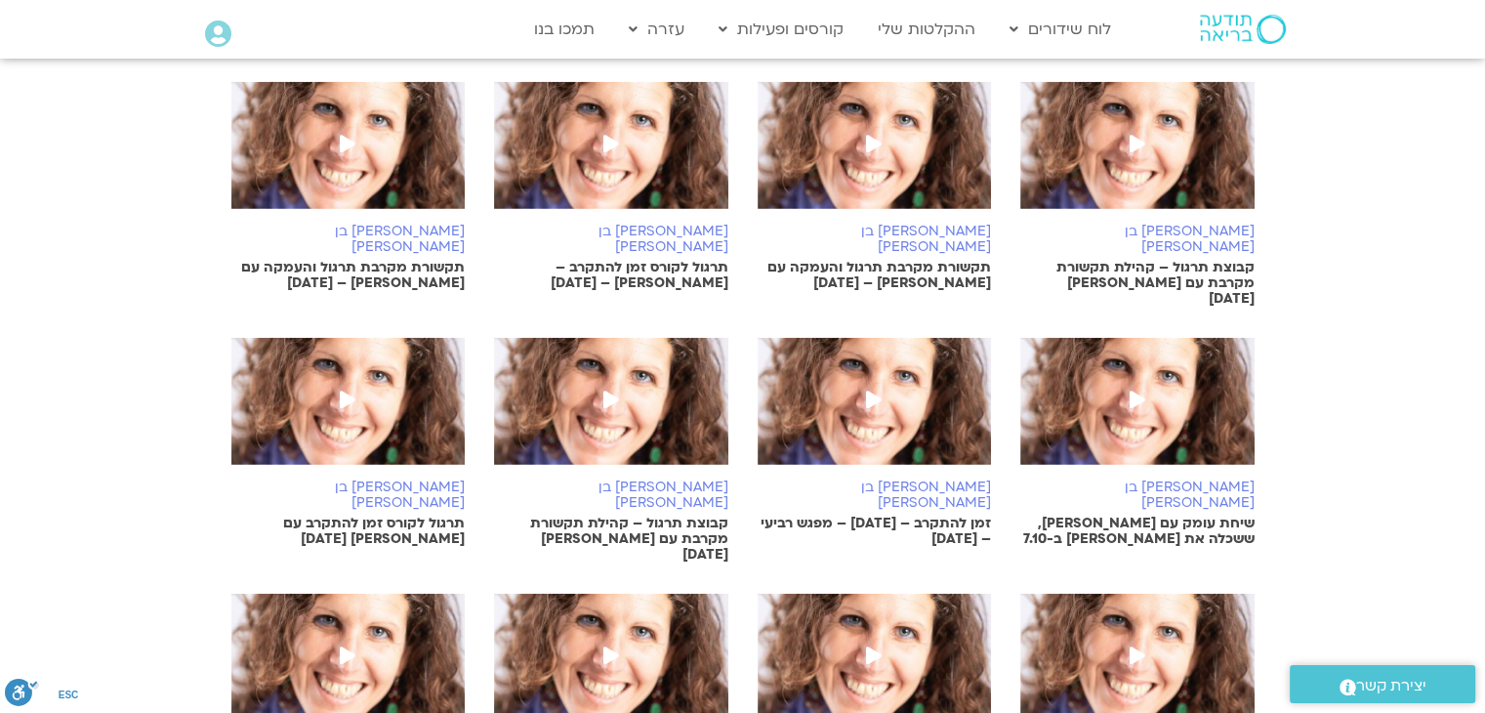
scroll to position [4979, 0]
click at [360, 639] on span at bounding box center [347, 656] width 35 height 35
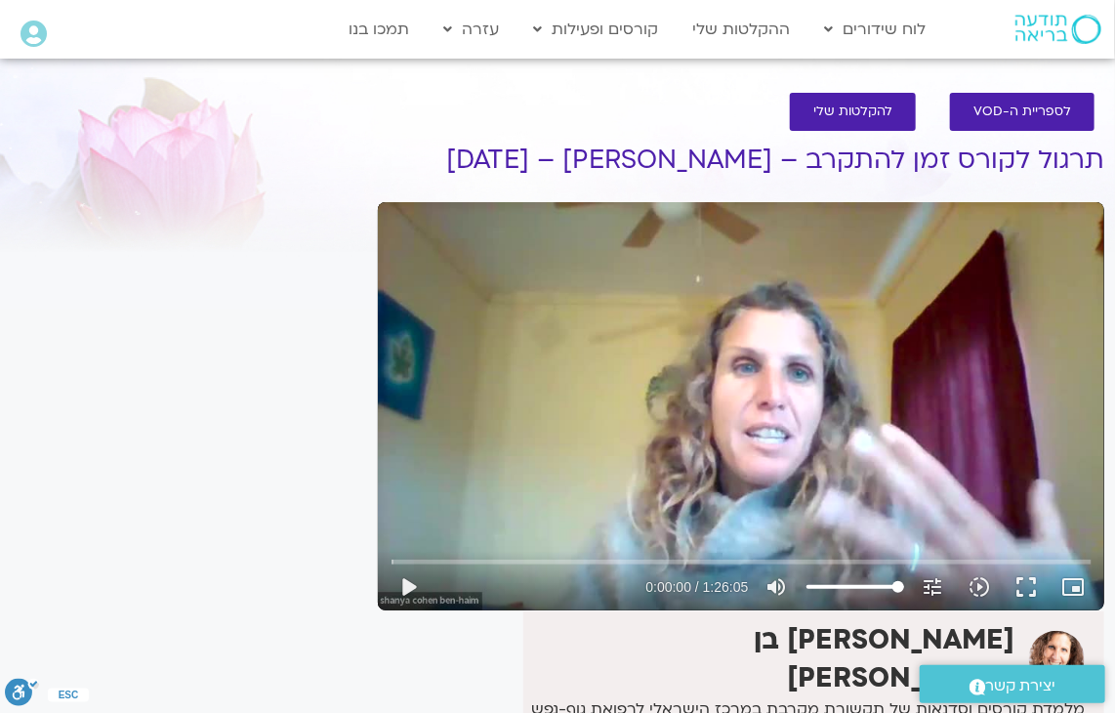
click at [263, 377] on div "It seems we can't find what you're looking for. It seems we can't find what you…" at bounding box center [184, 575] width 367 height 926
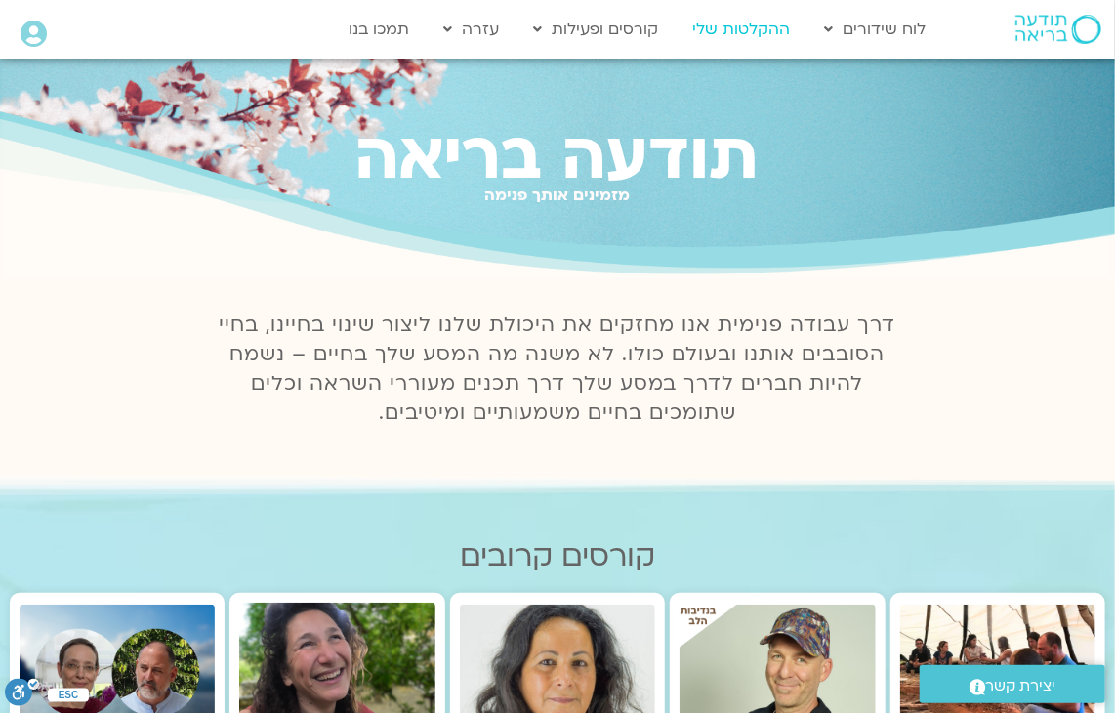
click at [716, 28] on link "ההקלטות שלי" at bounding box center [740, 29] width 117 height 37
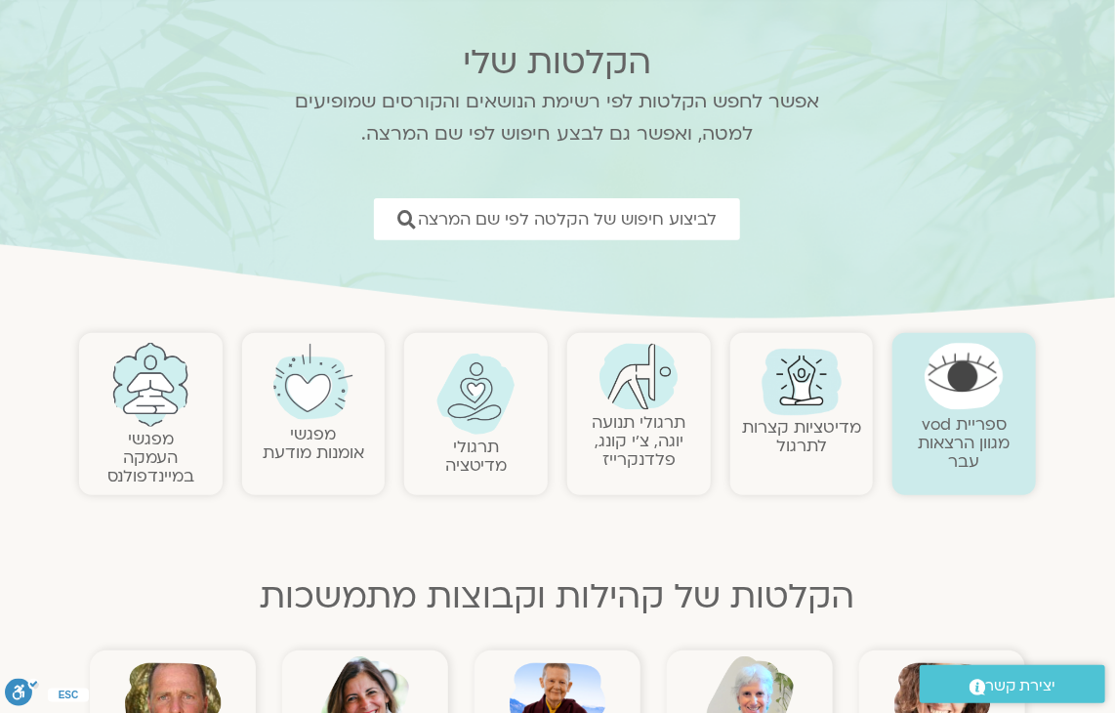
scroll to position [195, 0]
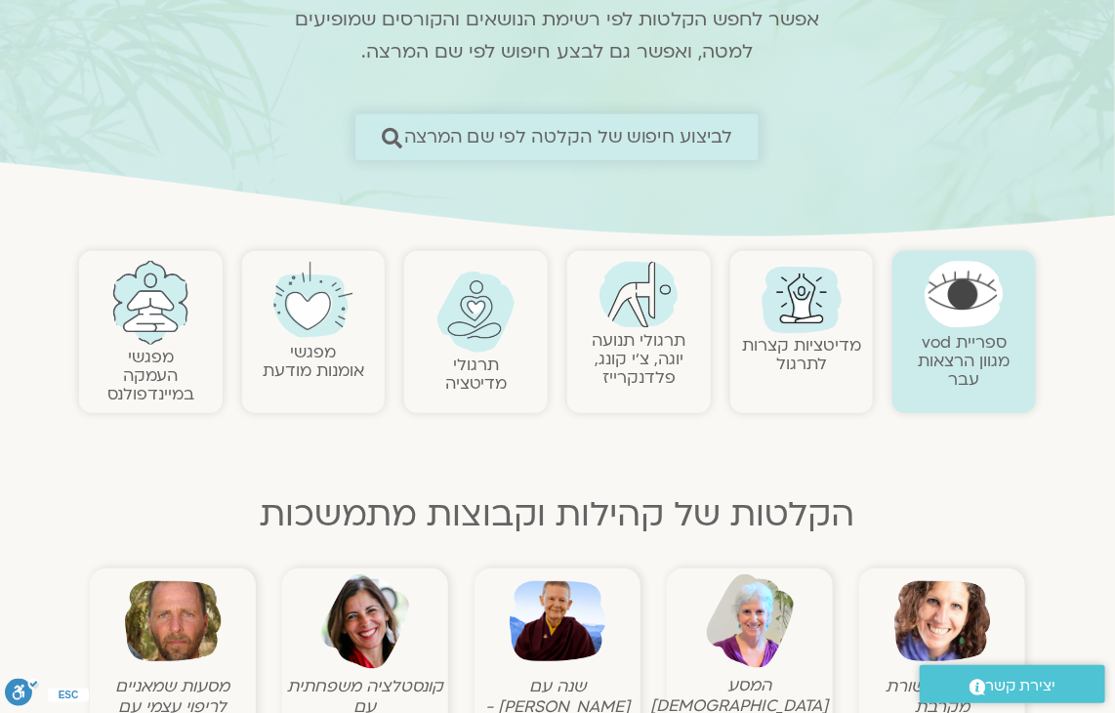
click at [458, 137] on span "לביצוע חיפוש של הקלטה לפי שם המרצה" at bounding box center [568, 137] width 329 height 21
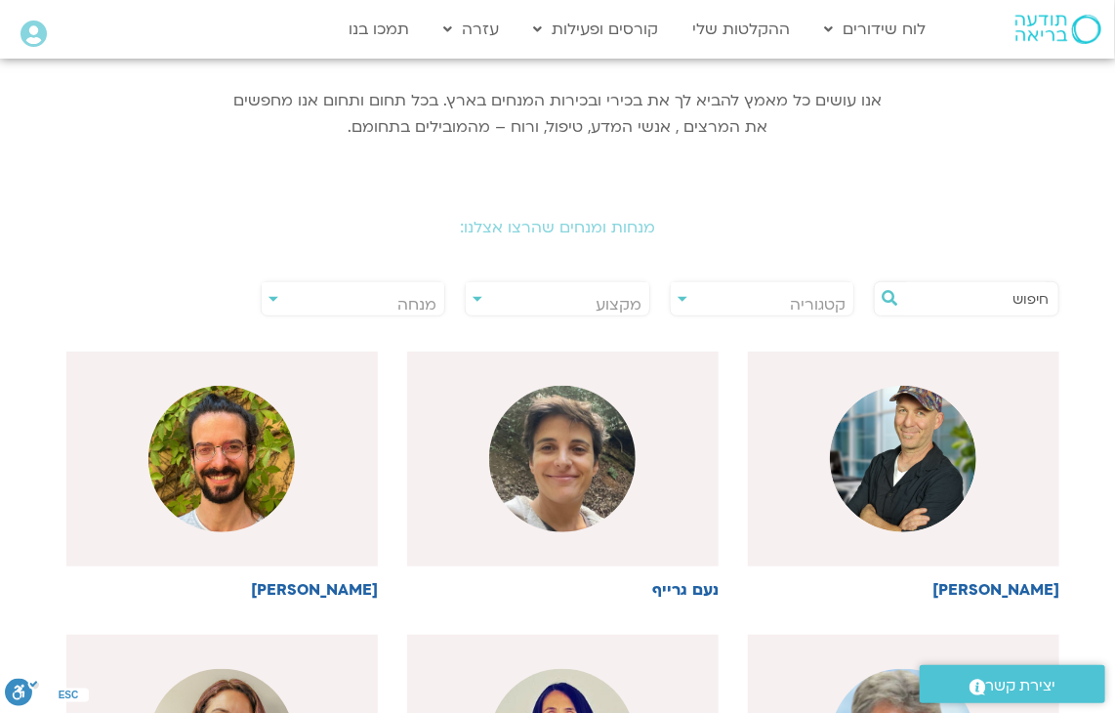
scroll to position [293, 0]
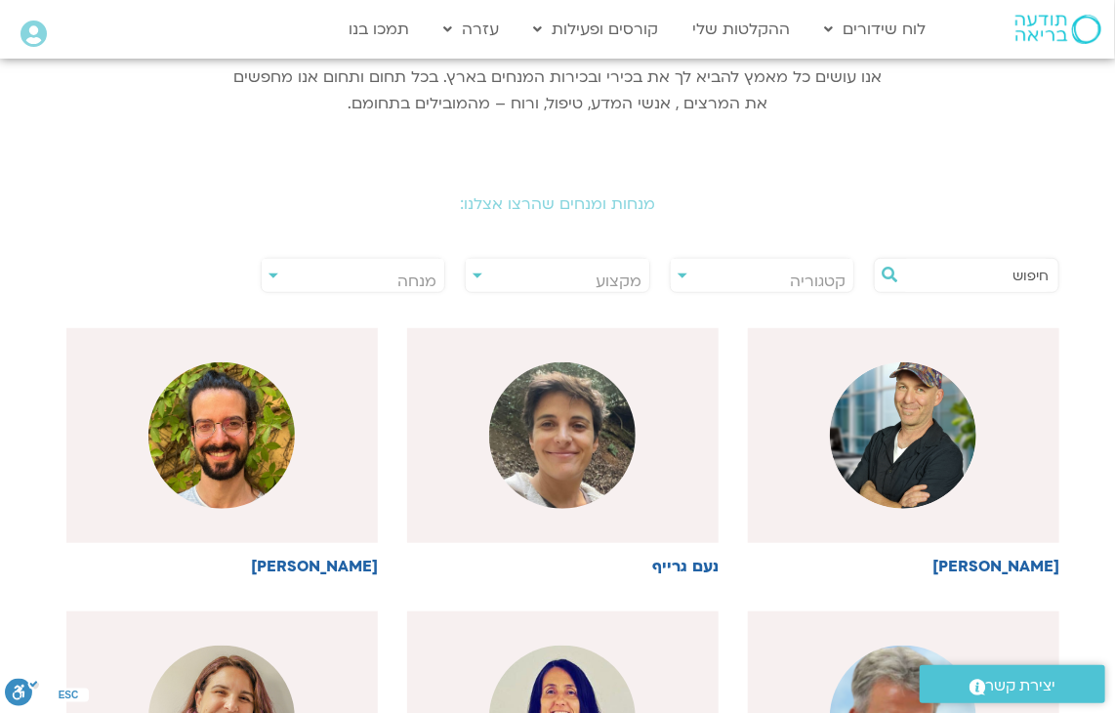
click at [375, 281] on span "מנחה" at bounding box center [354, 281] width 184 height 45
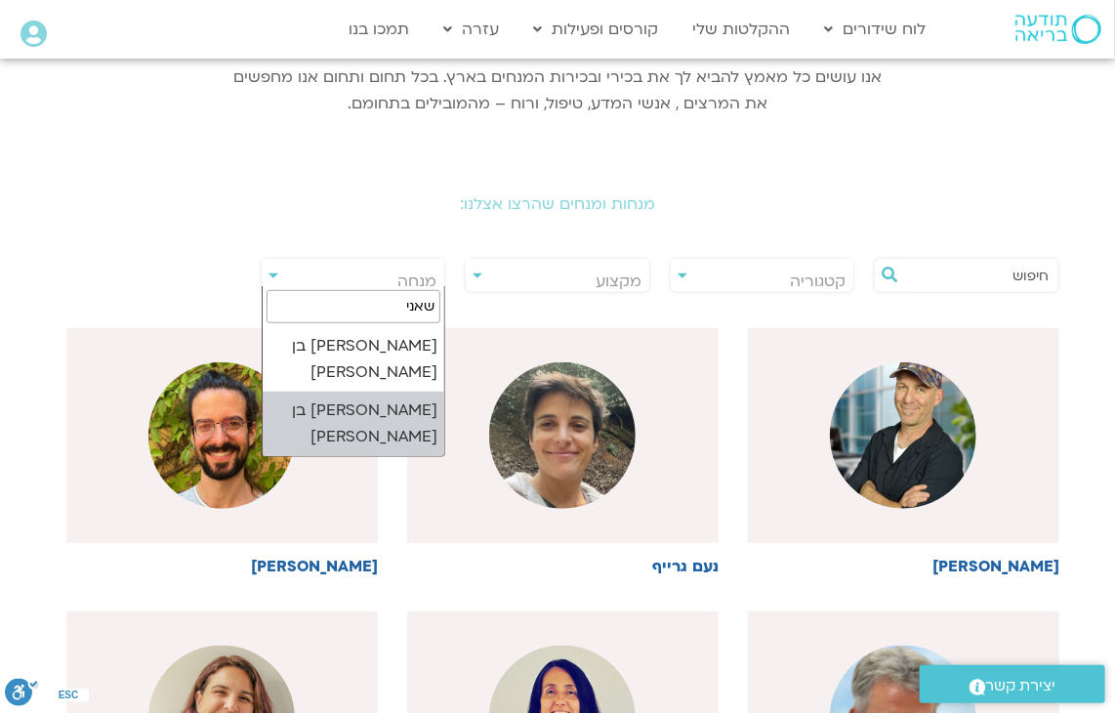
type input "שאני"
select select "****"
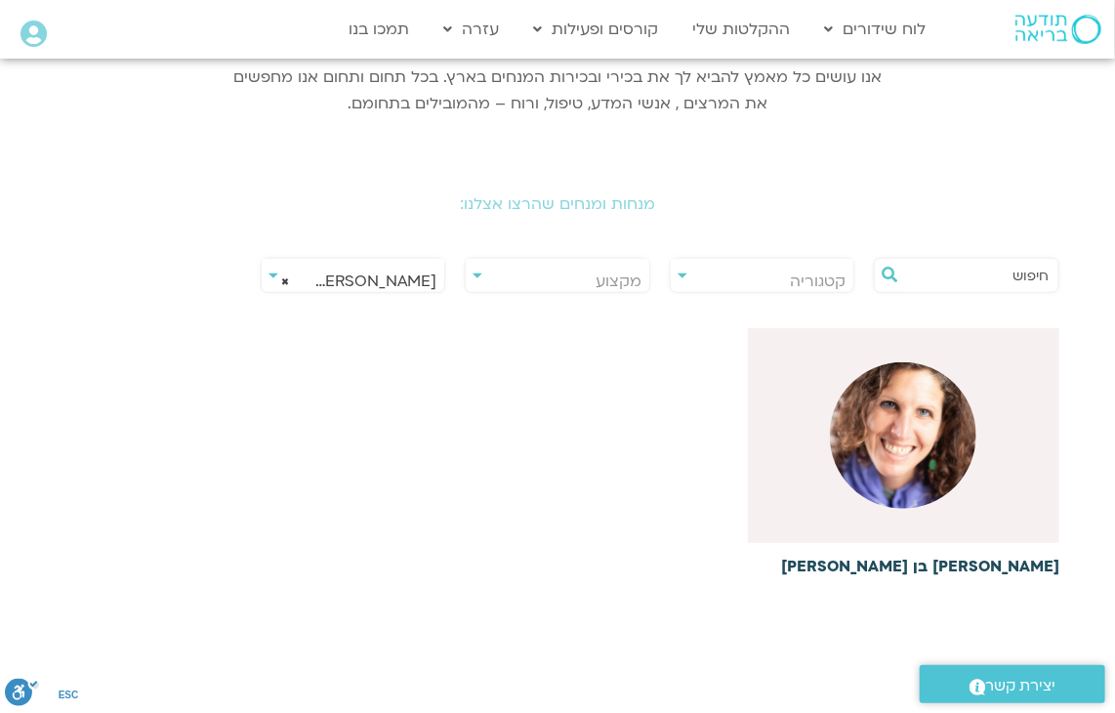
click at [960, 439] on img at bounding box center [903, 435] width 146 height 146
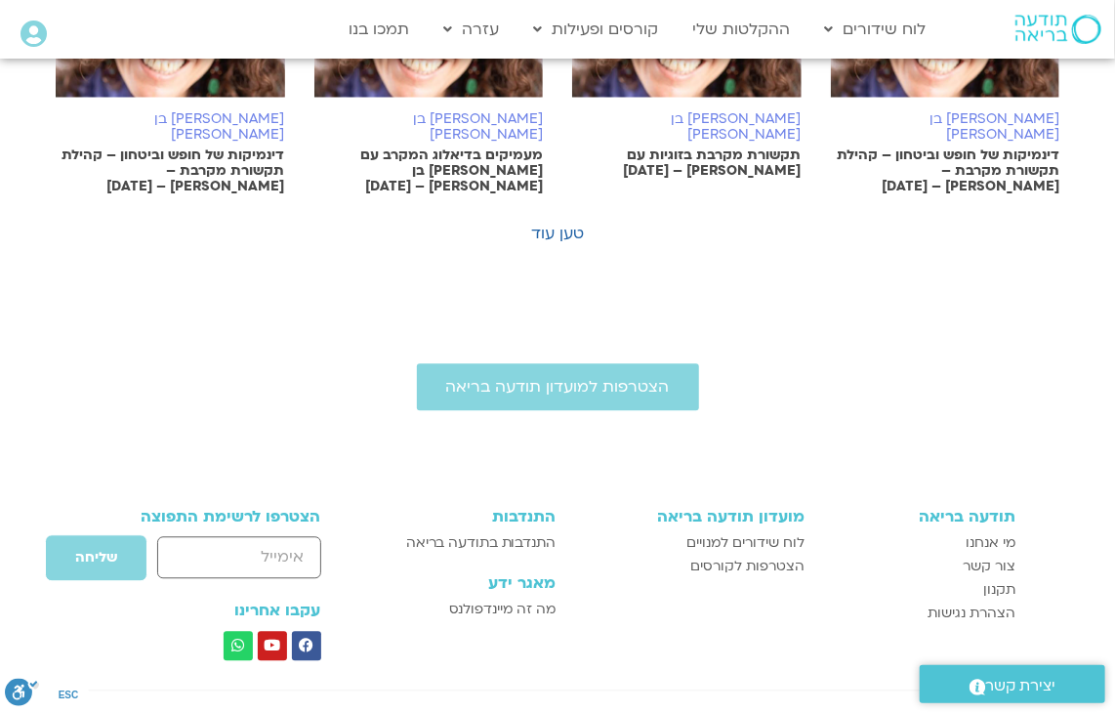
scroll to position [1367, 0]
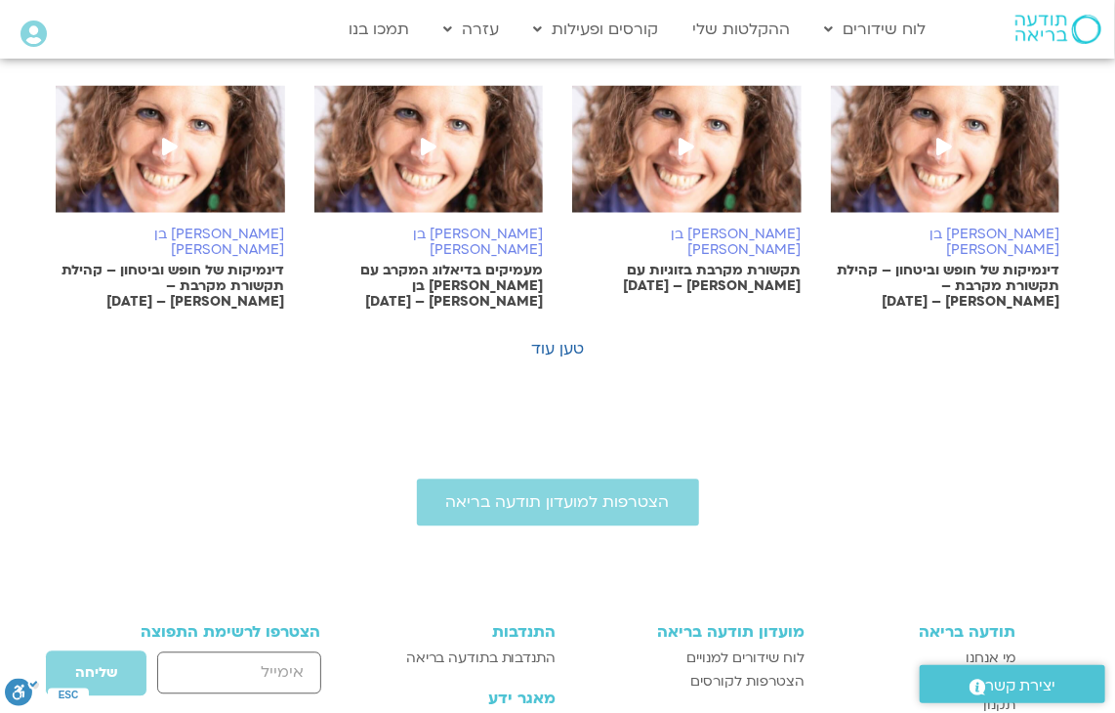
click at [544, 339] on link "טען עוד" at bounding box center [557, 349] width 53 height 21
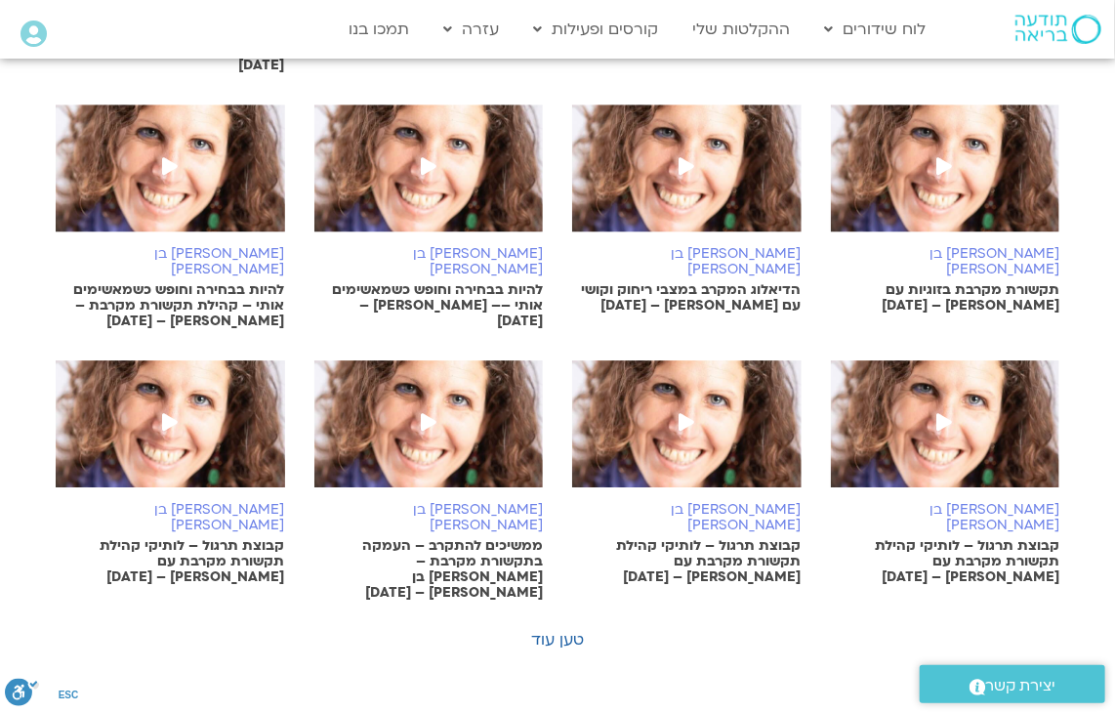
scroll to position [2148, 0]
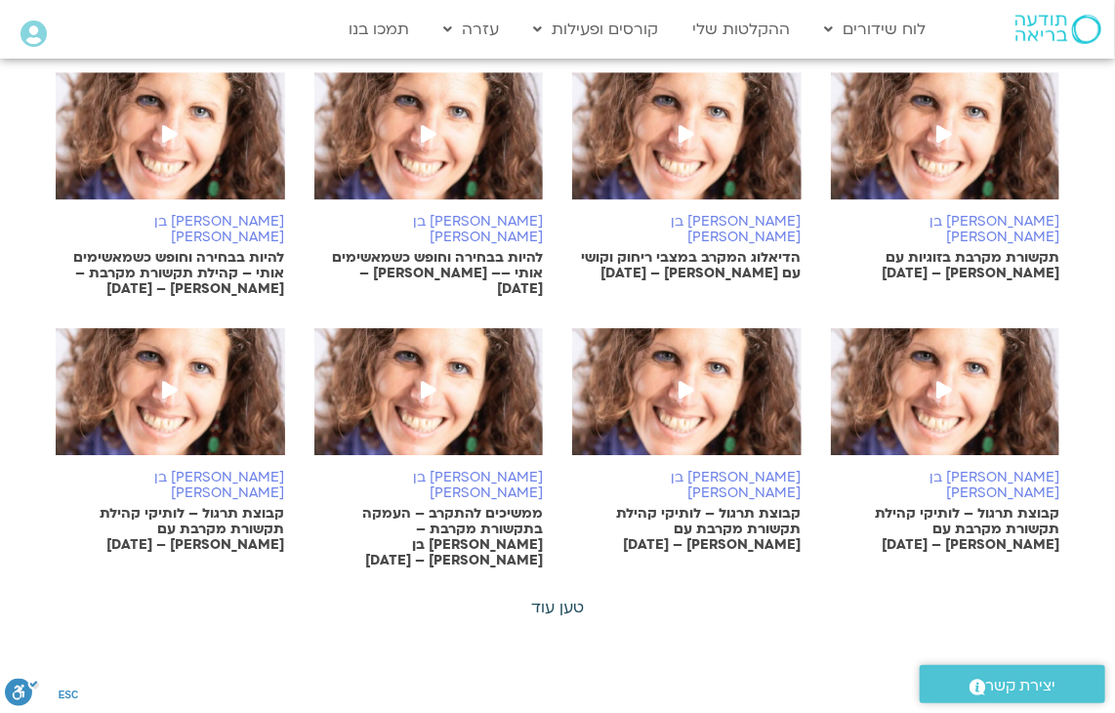
click at [552, 596] on link "טען עוד" at bounding box center [557, 606] width 53 height 21
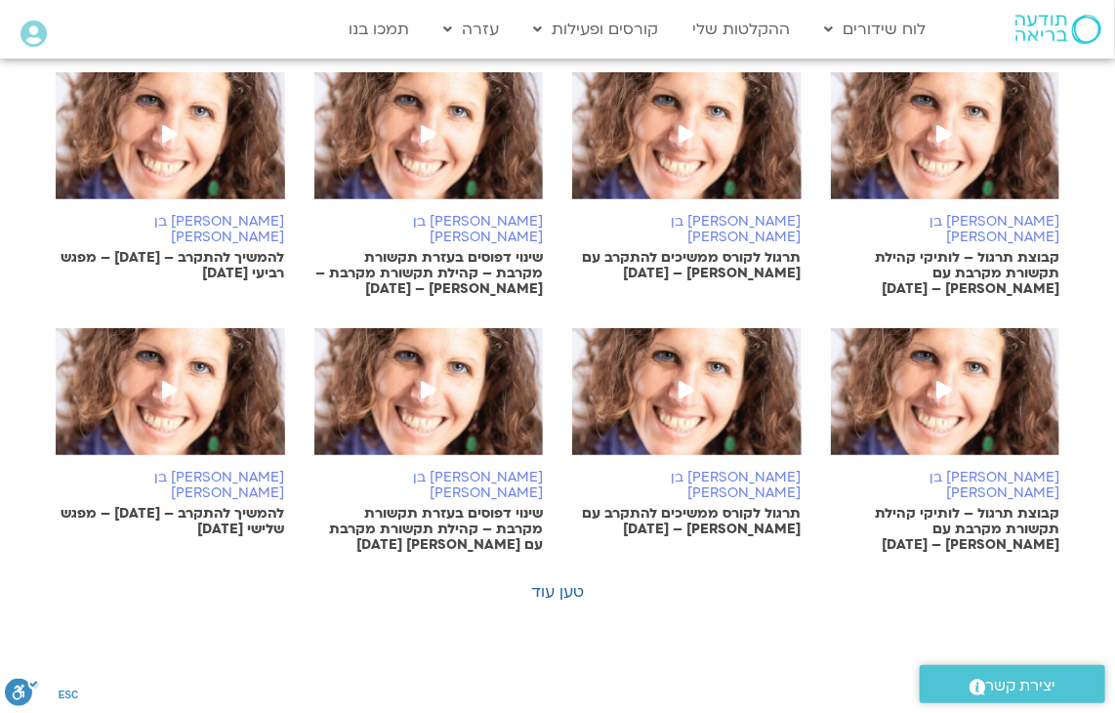
scroll to position [3222, 0]
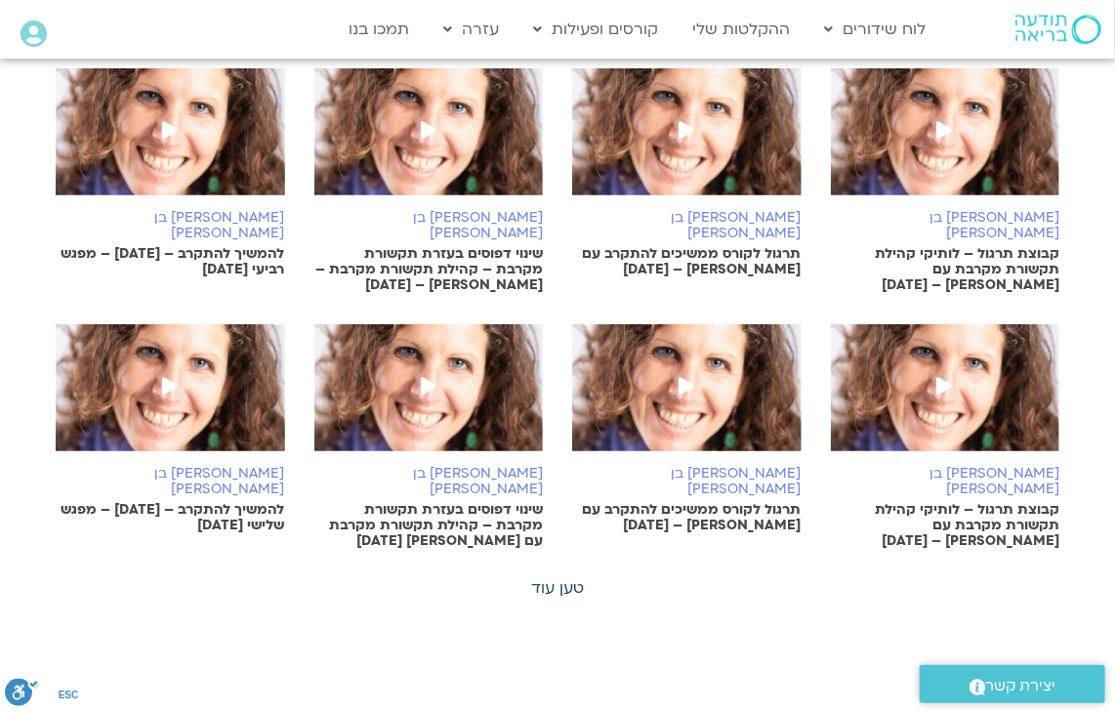
click at [575, 577] on link "טען עוד" at bounding box center [557, 587] width 53 height 21
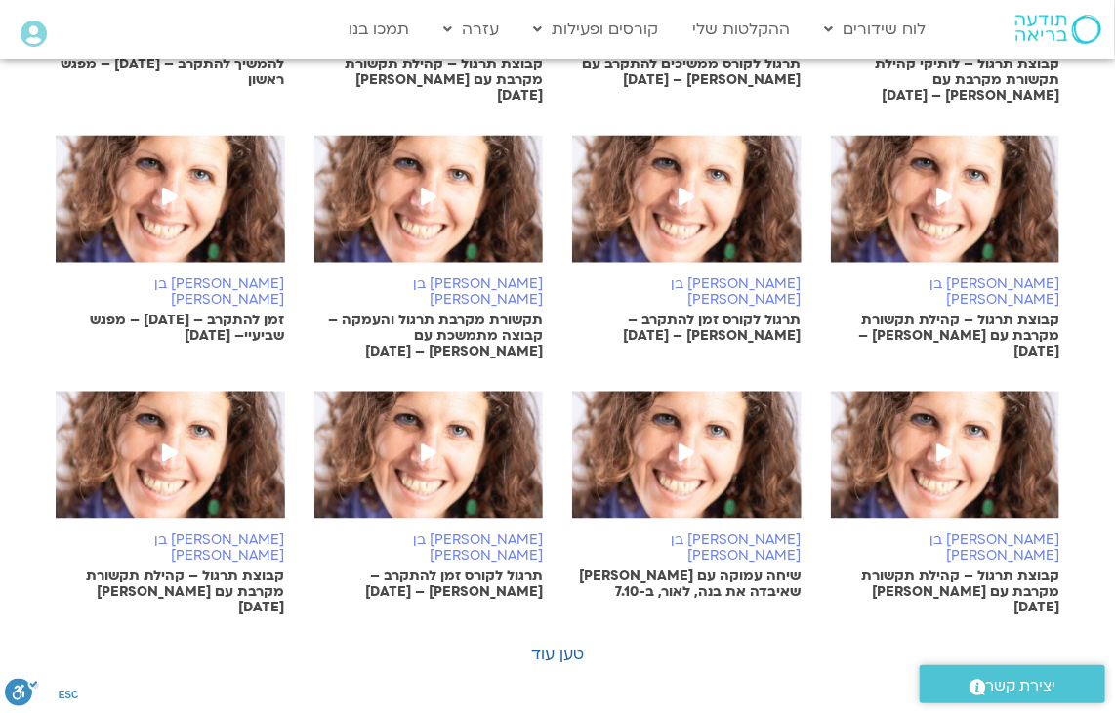
scroll to position [4198, 0]
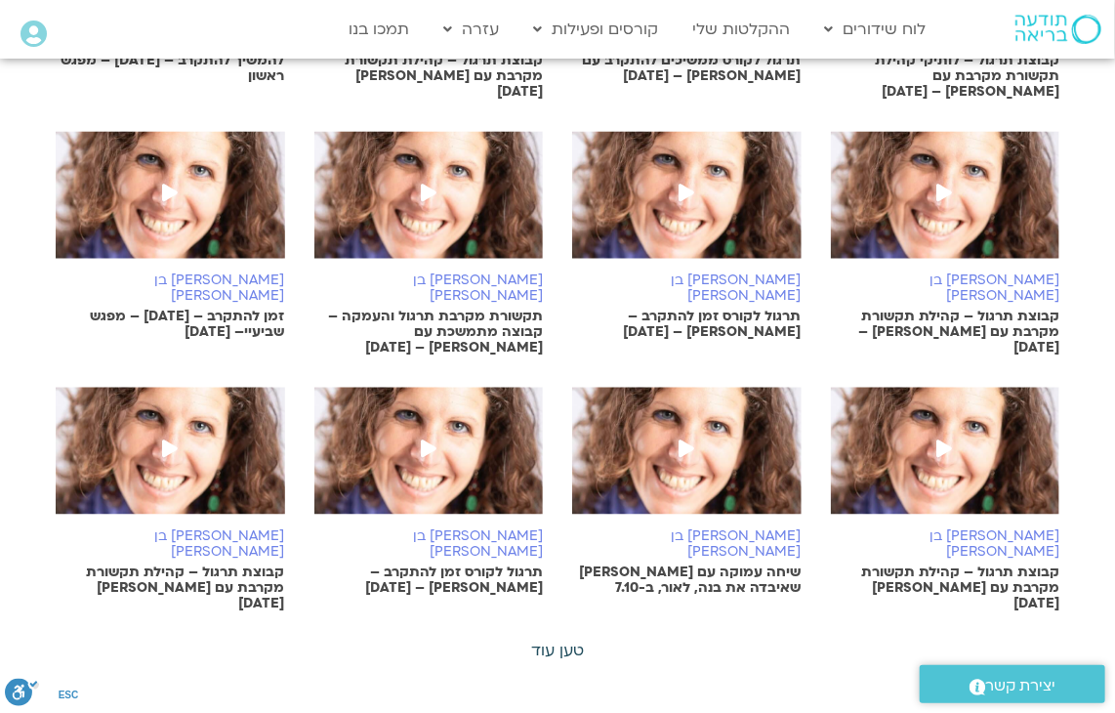
click at [563, 639] on link "טען עוד" at bounding box center [557, 649] width 53 height 21
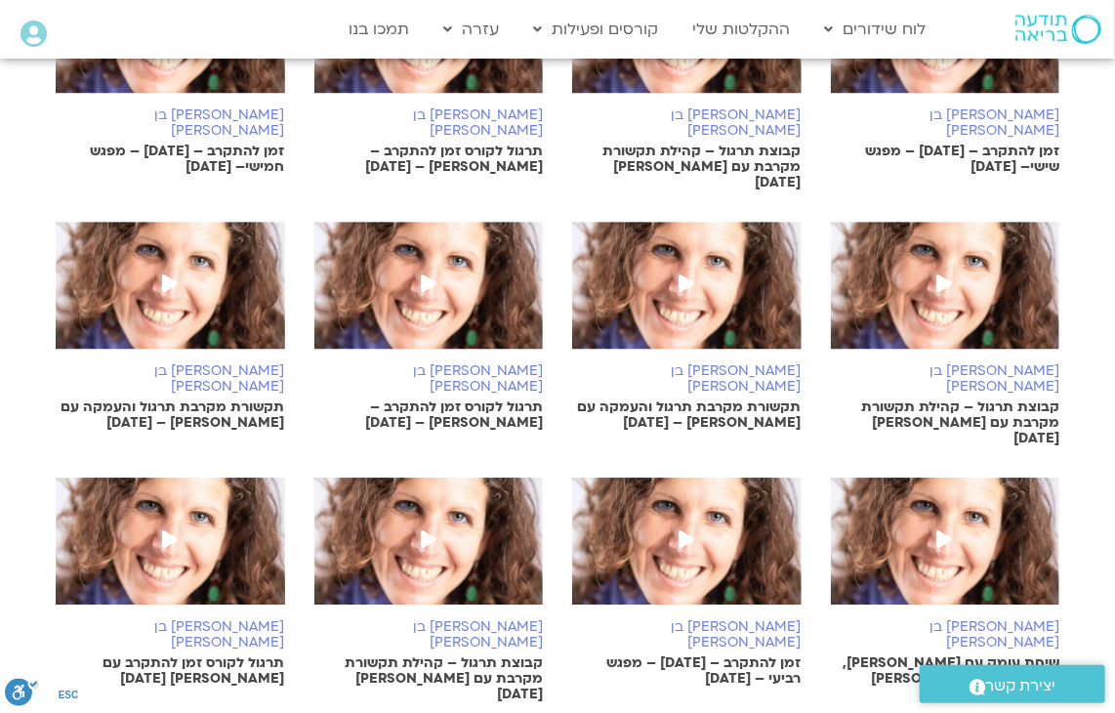
scroll to position [4881, 0]
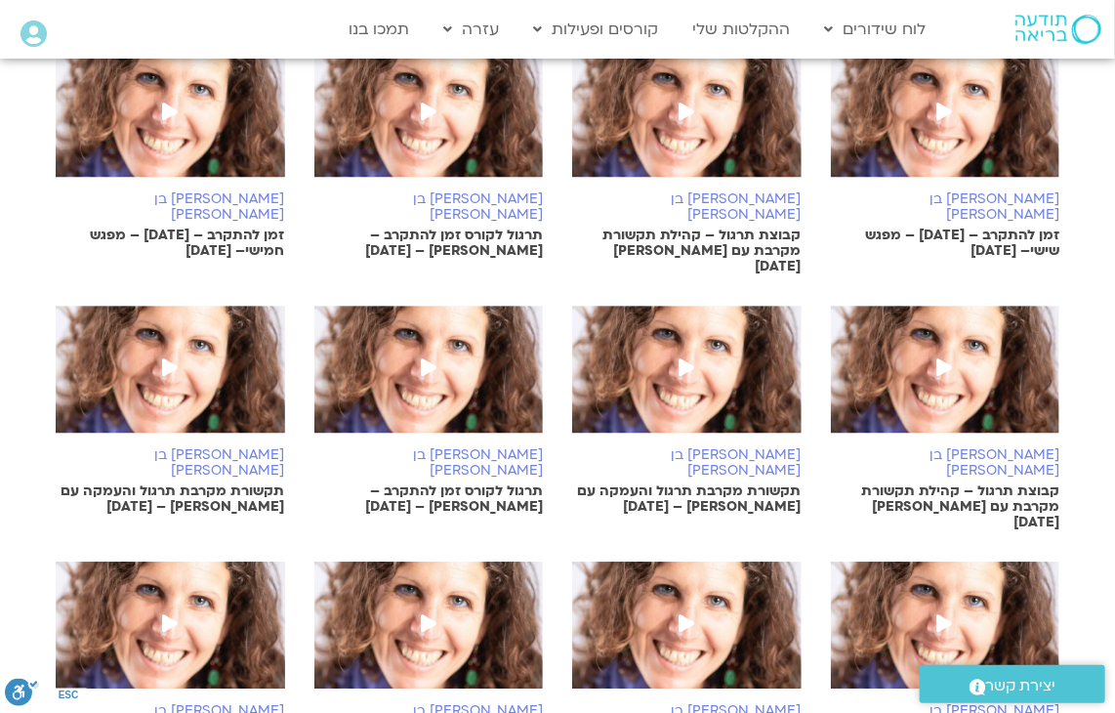
scroll to position [4686, 0]
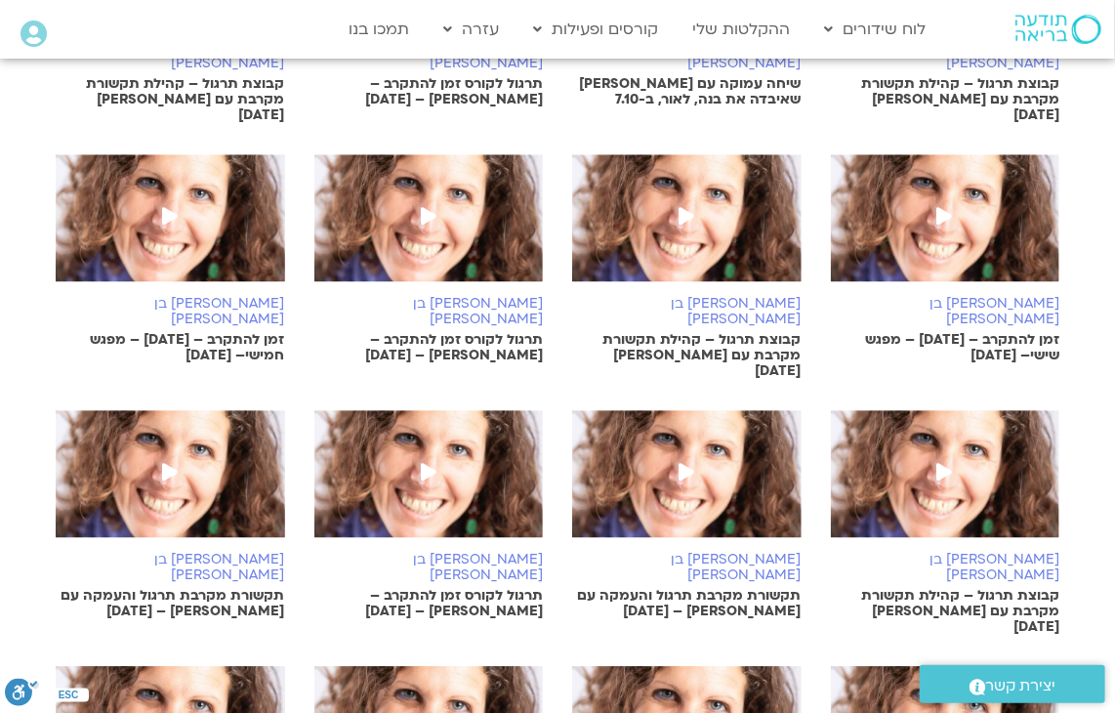
drag, startPoint x: 240, startPoint y: 395, endPoint x: 21, endPoint y: 413, distance: 220.4
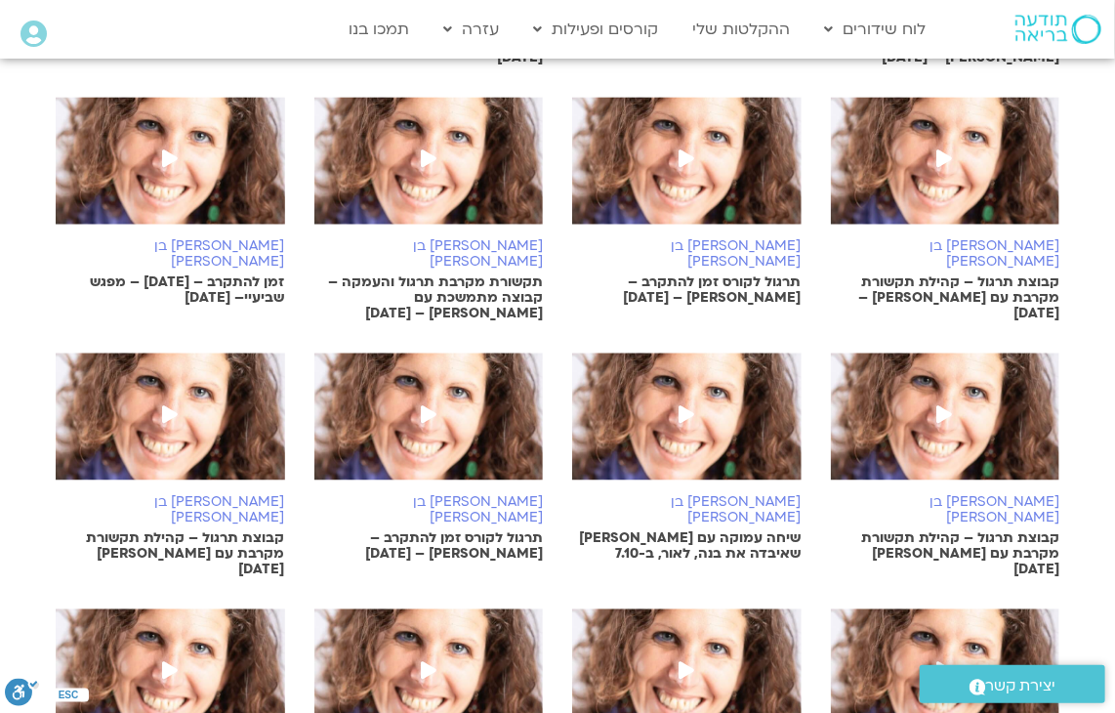
scroll to position [4198, 0]
